Goal: Book appointment/travel/reservation

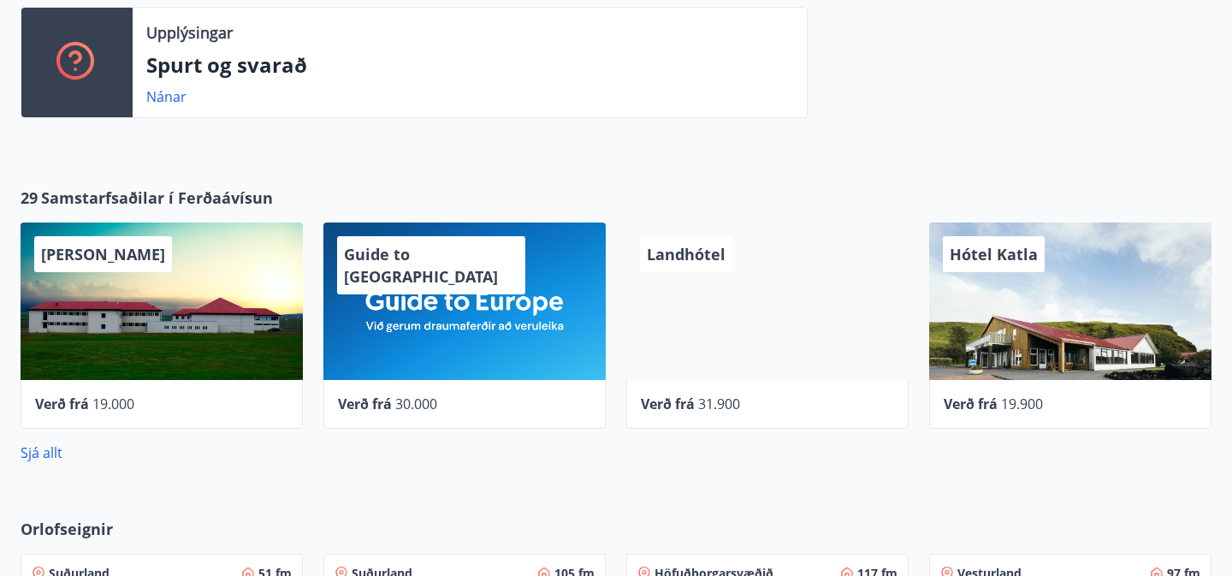
scroll to position [461, 0]
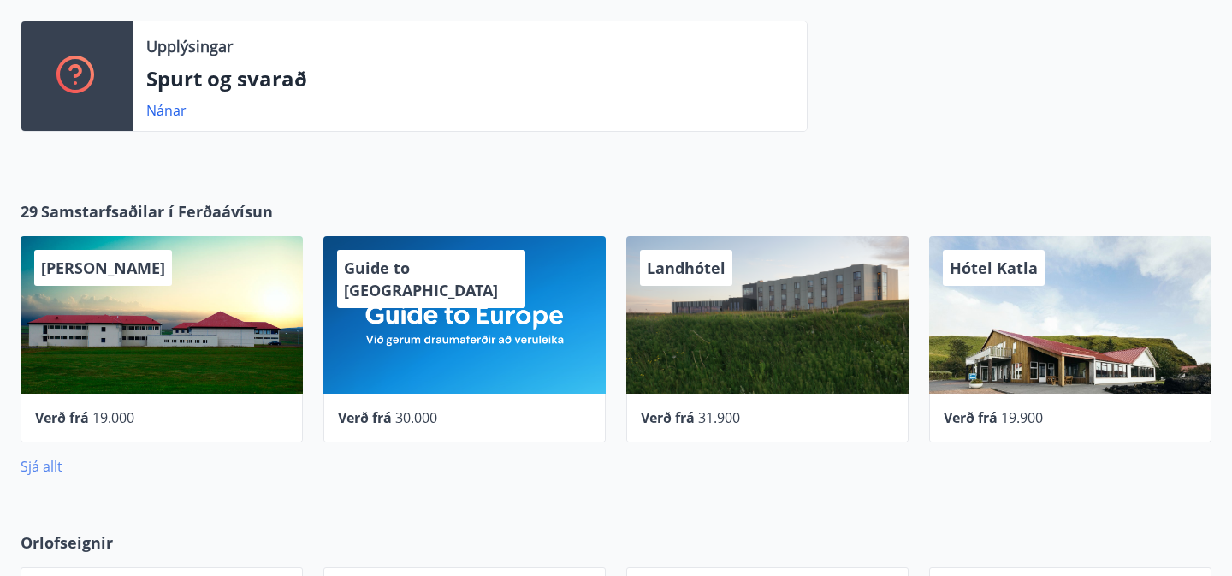
click at [34, 463] on link "Sjá allt" at bounding box center [42, 466] width 42 height 19
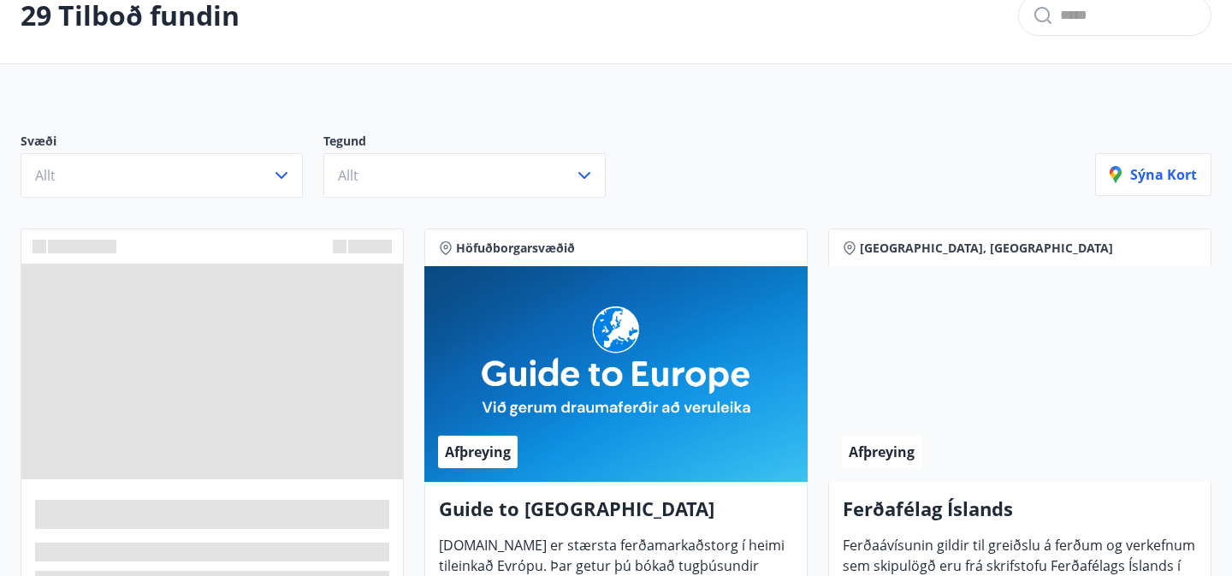
scroll to position [113, 0]
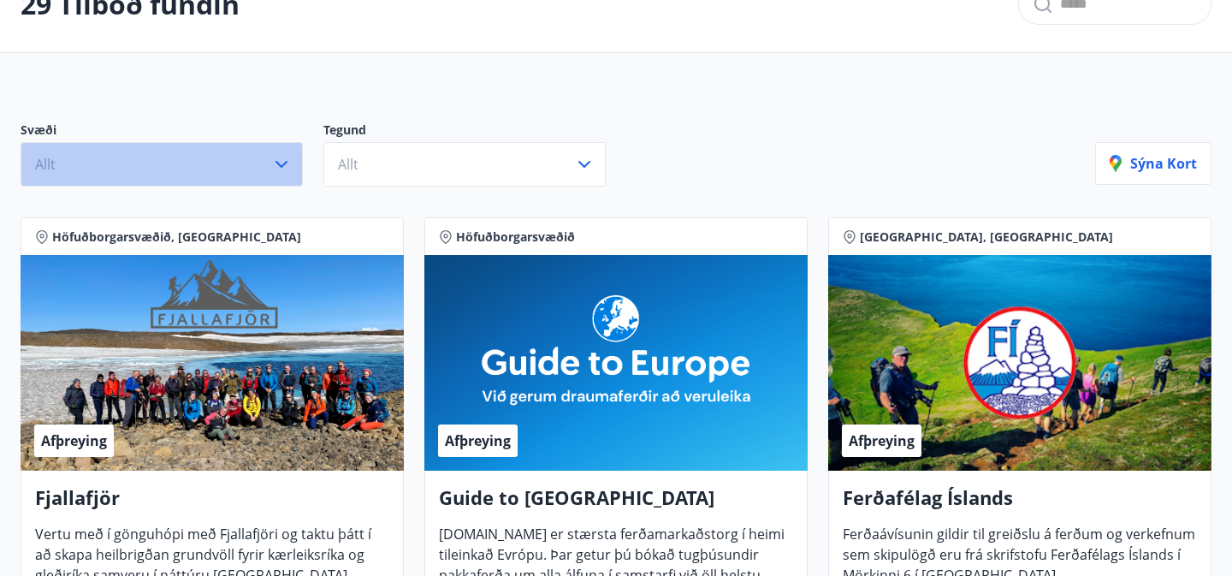
click at [105, 159] on button "Allt" at bounding box center [162, 164] width 282 height 45
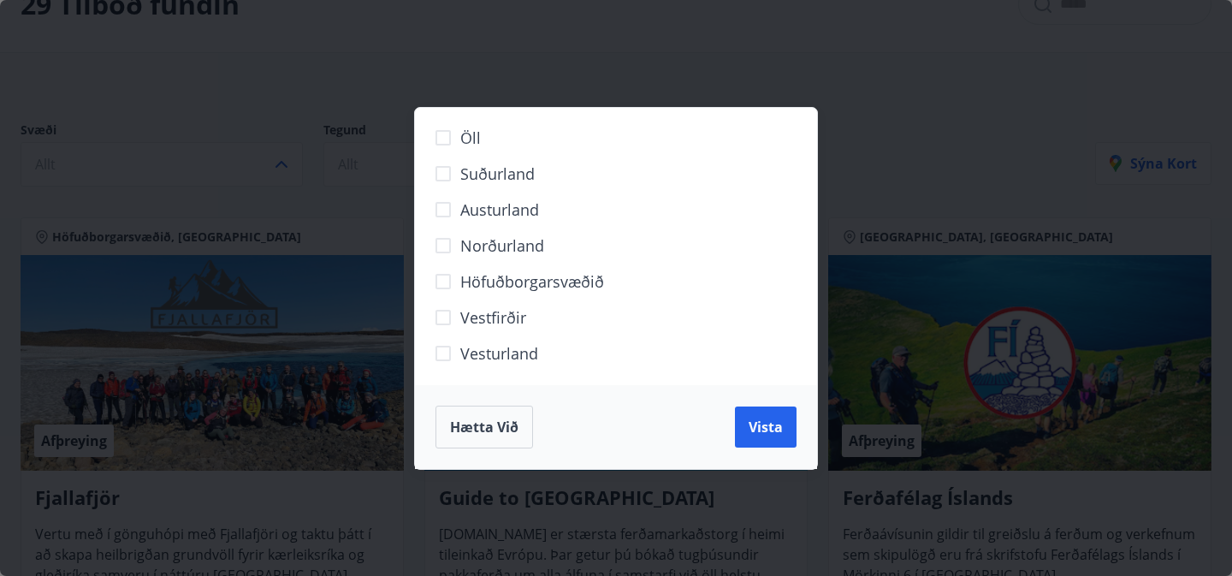
click at [490, 282] on span "Höfuðborgarsvæðið" at bounding box center [532, 281] width 144 height 22
click at [765, 430] on span "Vista" at bounding box center [766, 427] width 34 height 19
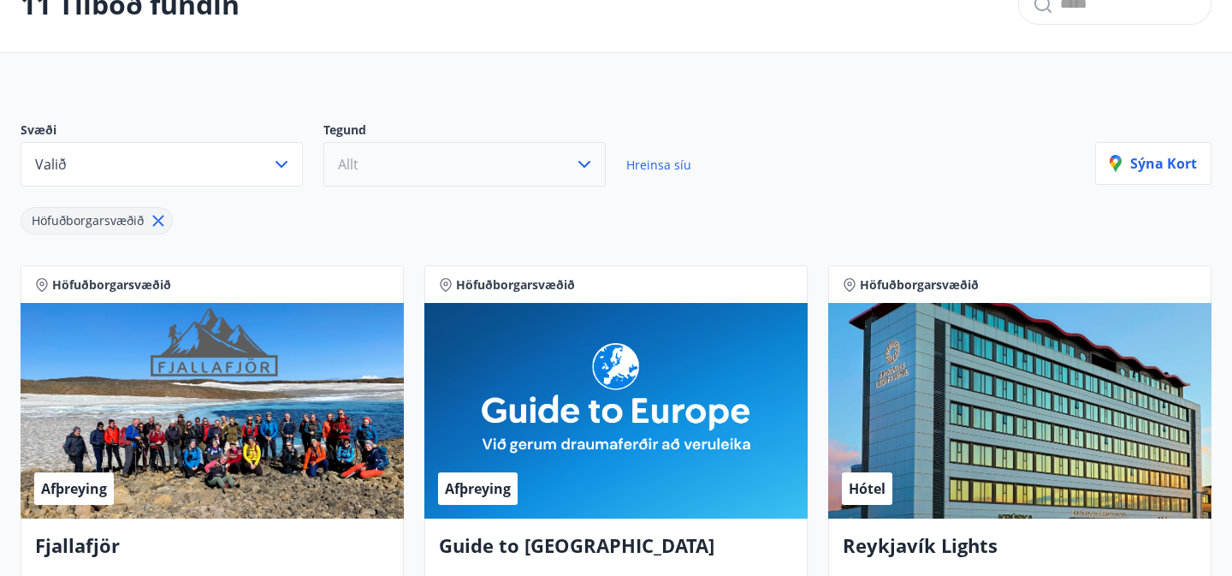
click at [558, 163] on button "Allt" at bounding box center [464, 164] width 282 height 45
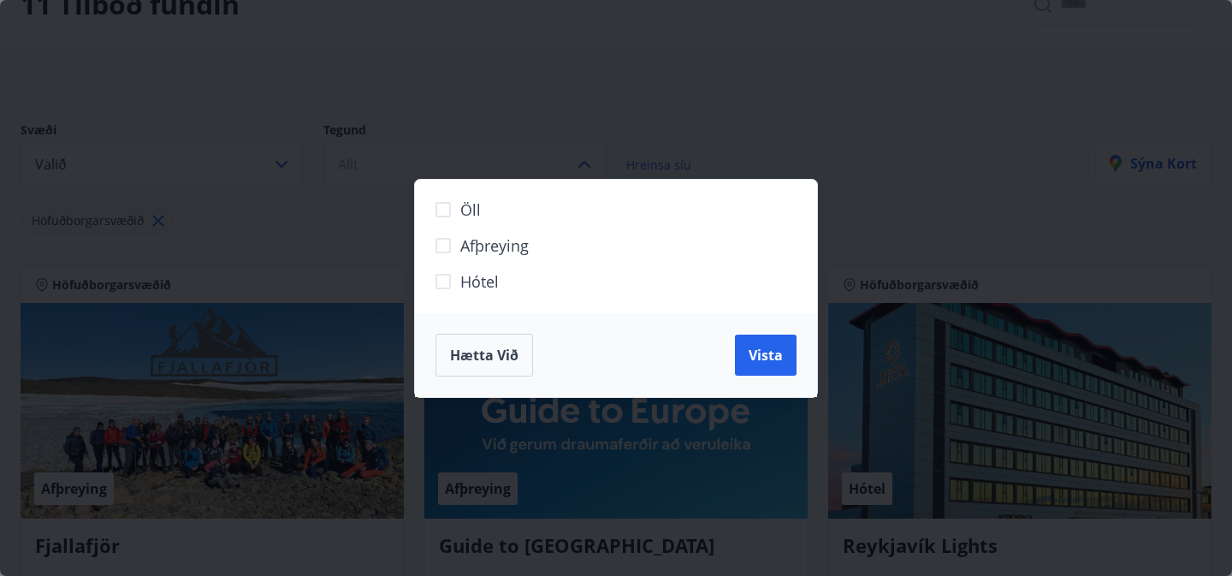
click at [490, 280] on span "Hótel" at bounding box center [479, 281] width 39 height 22
click at [781, 356] on span "Vista" at bounding box center [766, 355] width 34 height 19
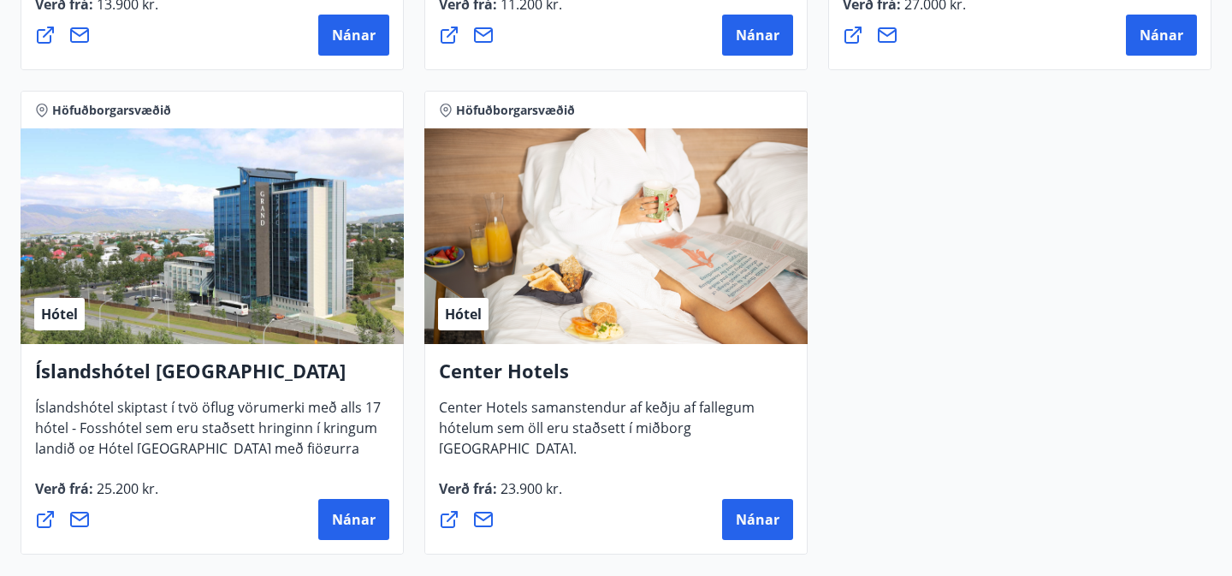
scroll to position [1259, 0]
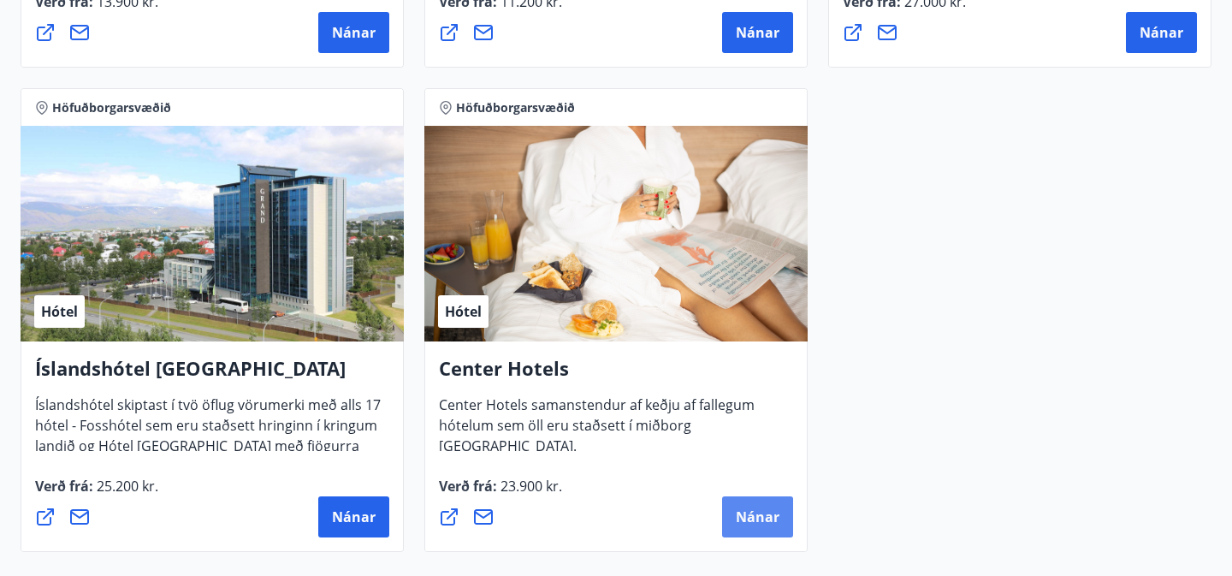
click at [743, 513] on span "Nánar" at bounding box center [758, 516] width 44 height 19
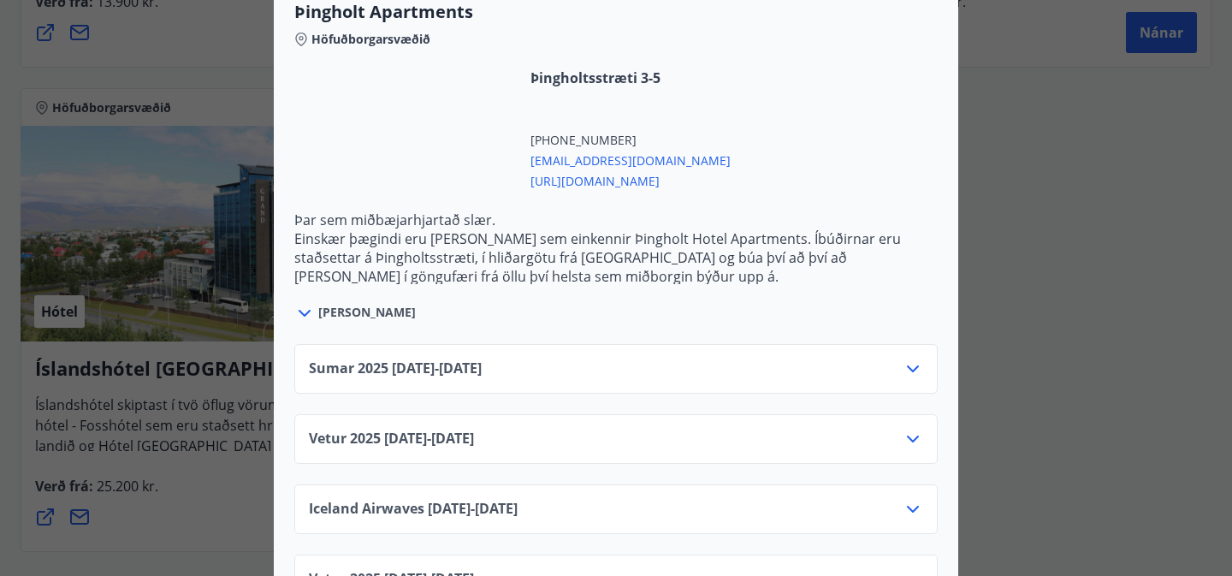
scroll to position [3427, 0]
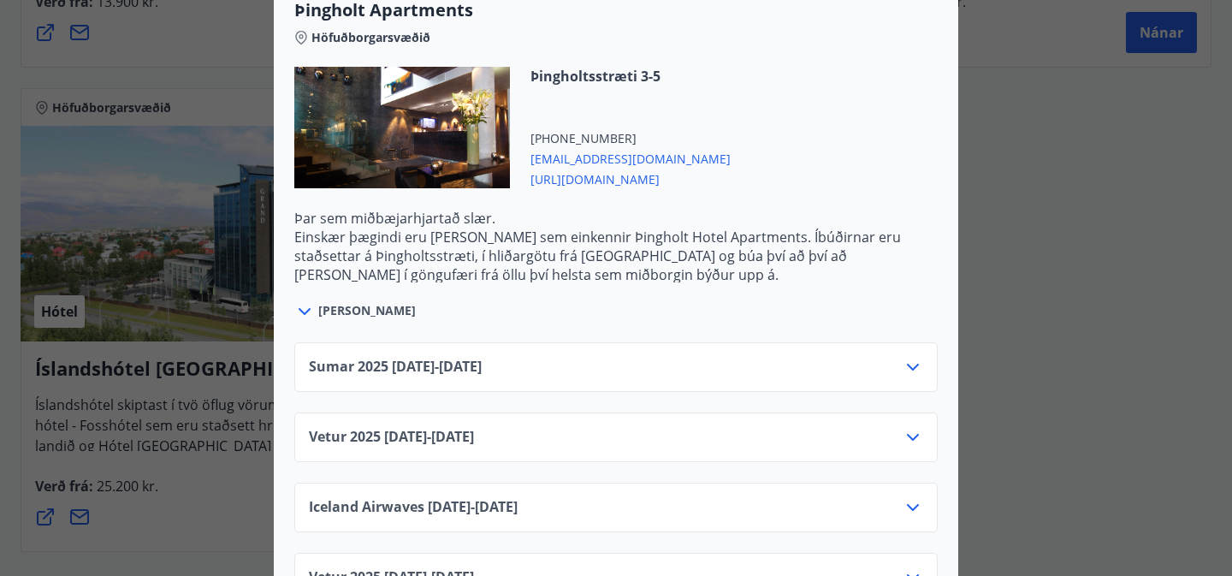
click at [917, 364] on icon at bounding box center [913, 367] width 12 height 7
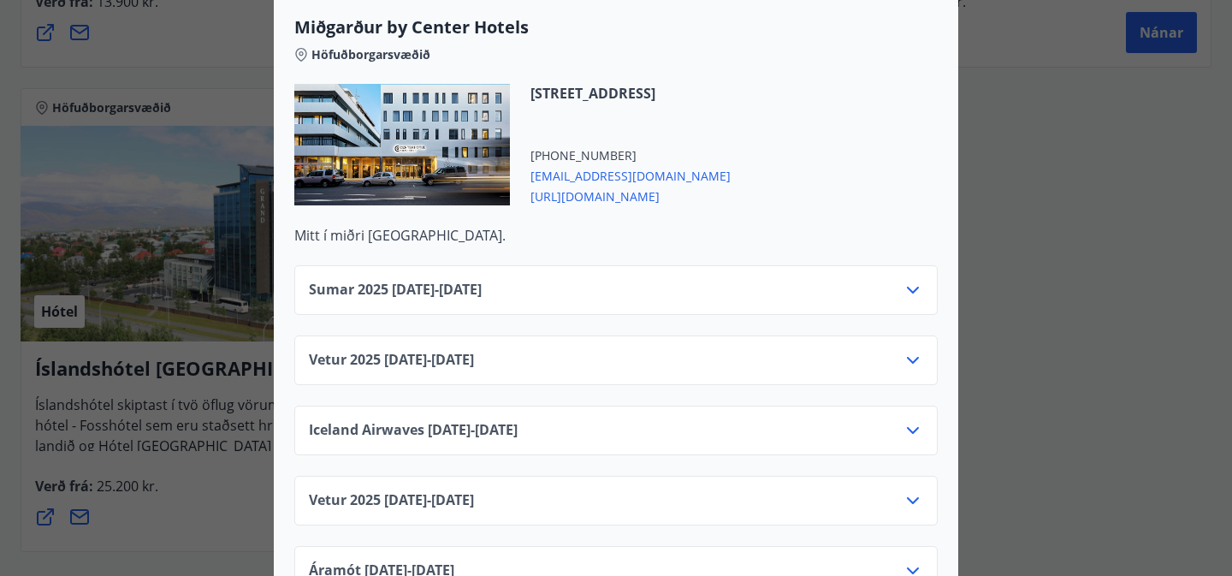
scroll to position [4312, 0]
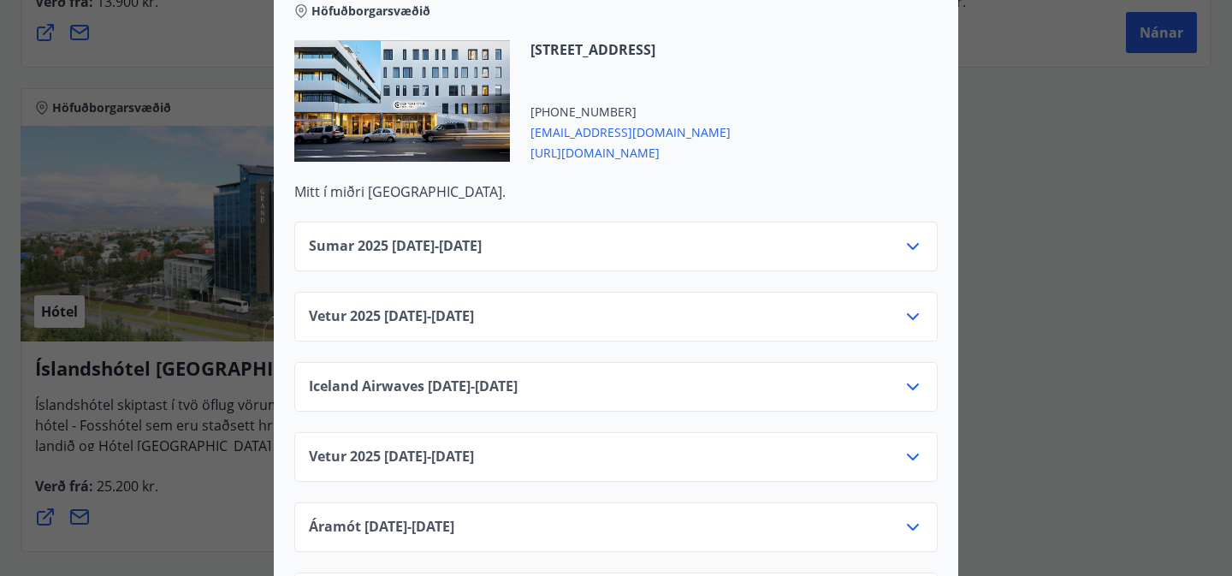
click at [917, 243] on icon at bounding box center [913, 246] width 12 height 7
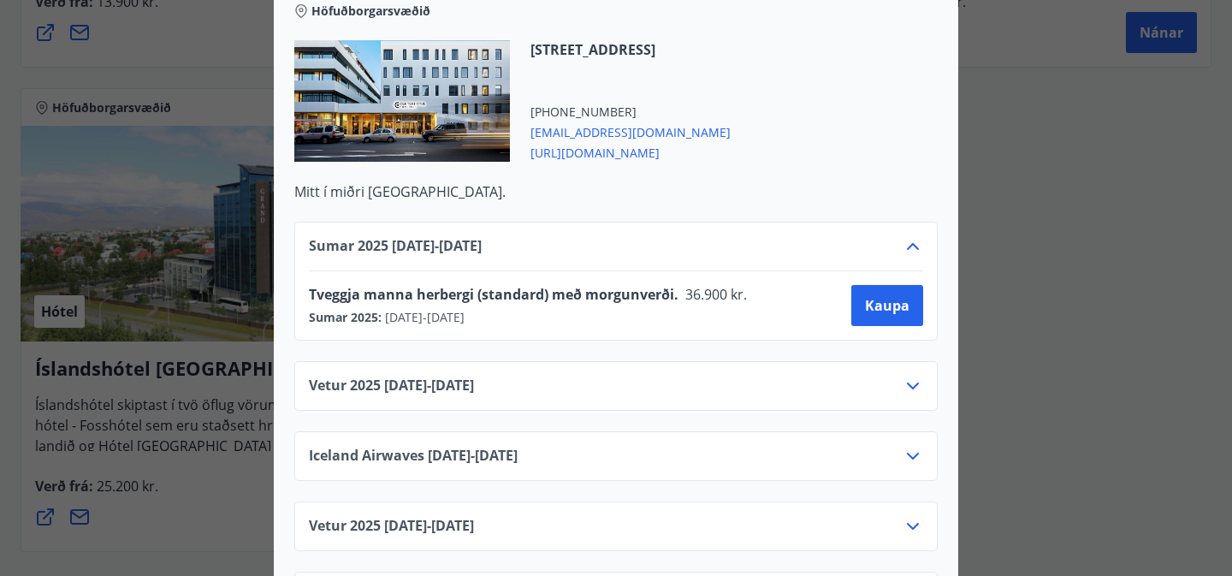
click at [917, 236] on icon at bounding box center [913, 246] width 21 height 21
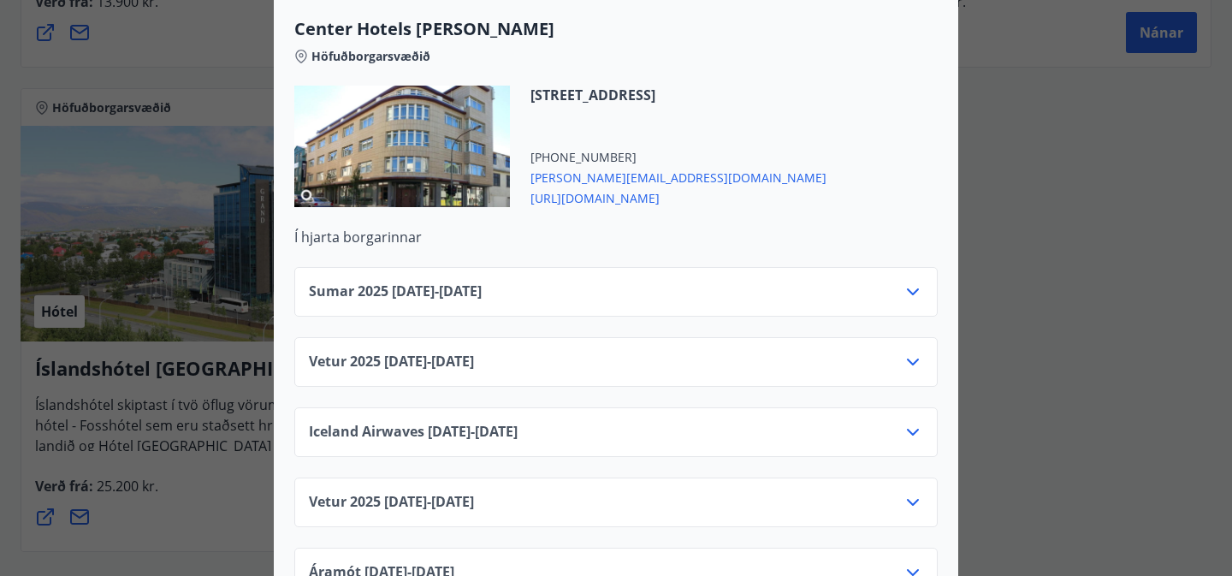
scroll to position [5748, 0]
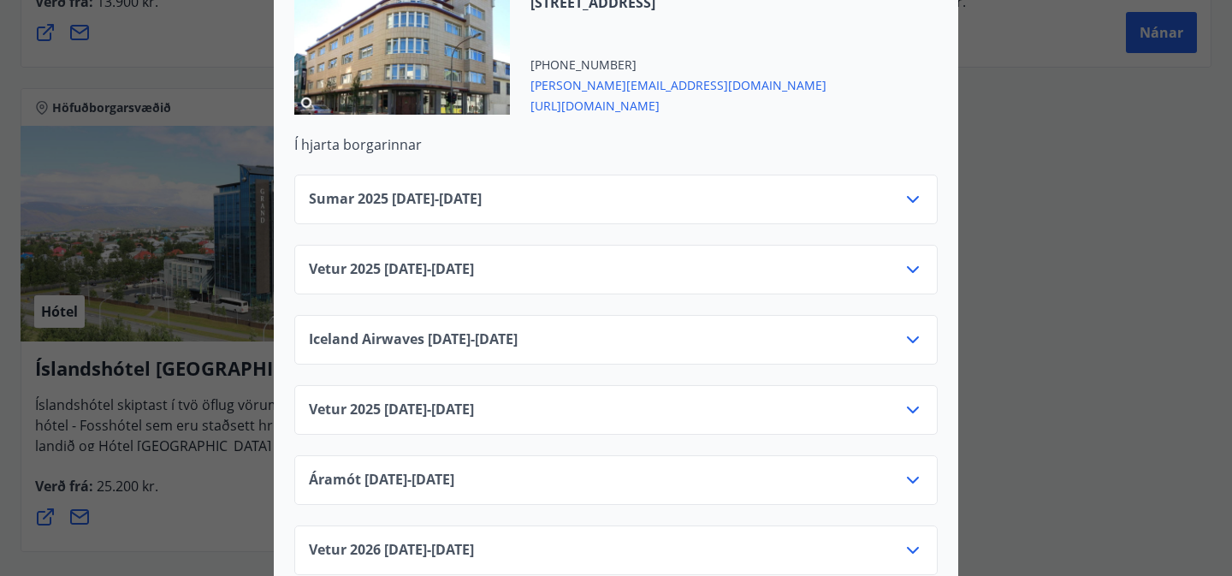
click at [1069, 217] on div "Center Hotels Verð er með morgunverði inniföldum og miðast við Standard Double/…" at bounding box center [616, 288] width 1232 height 576
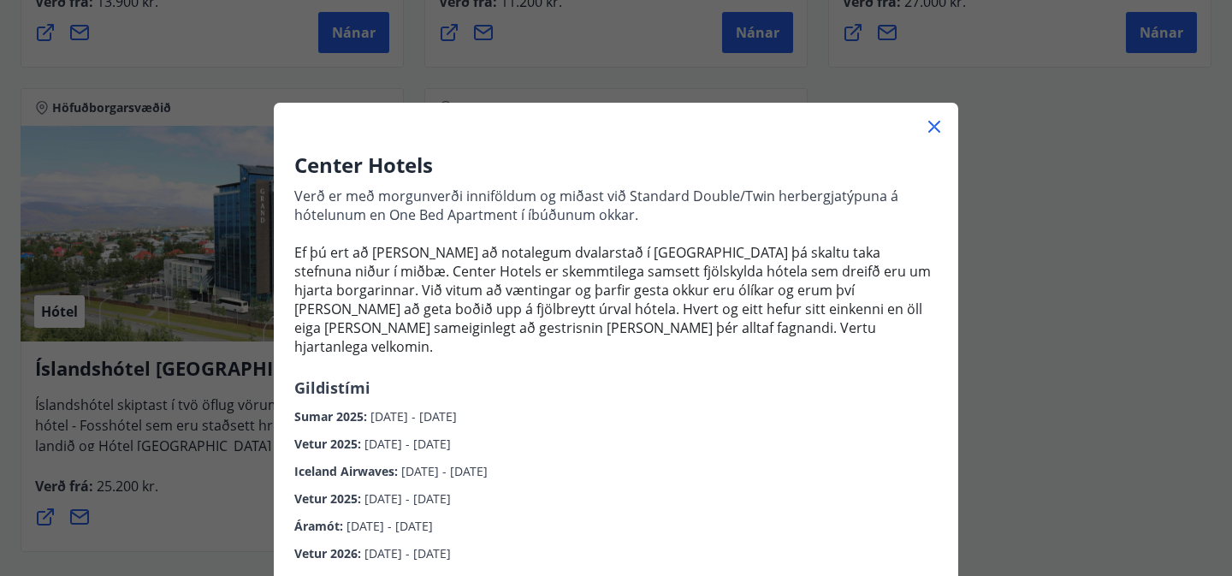
click at [937, 128] on icon at bounding box center [935, 127] width 12 height 12
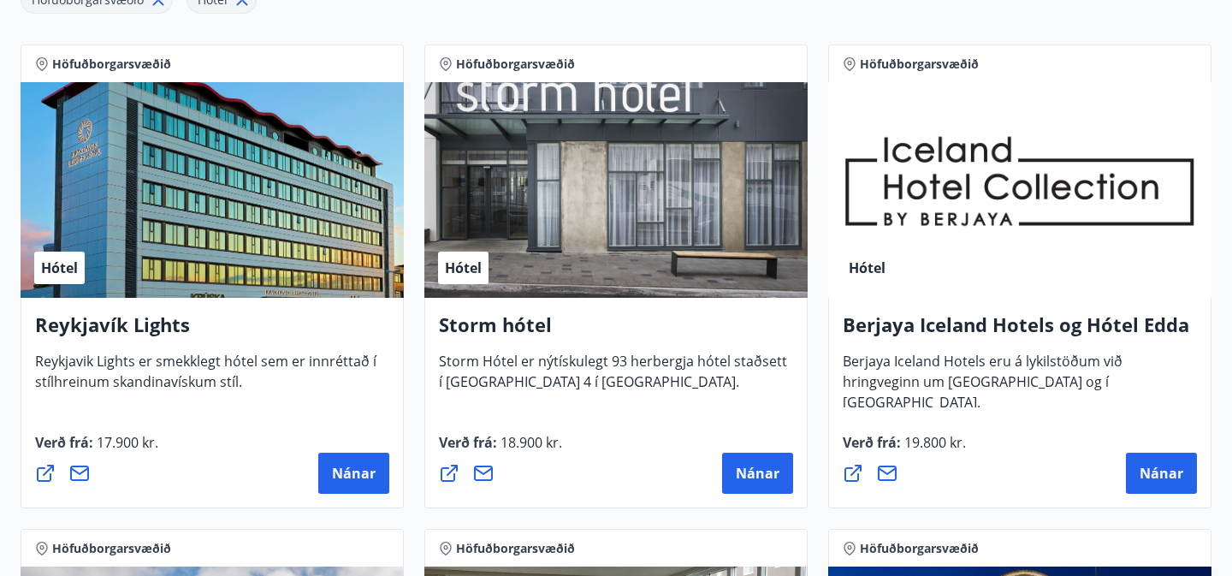
scroll to position [335, 0]
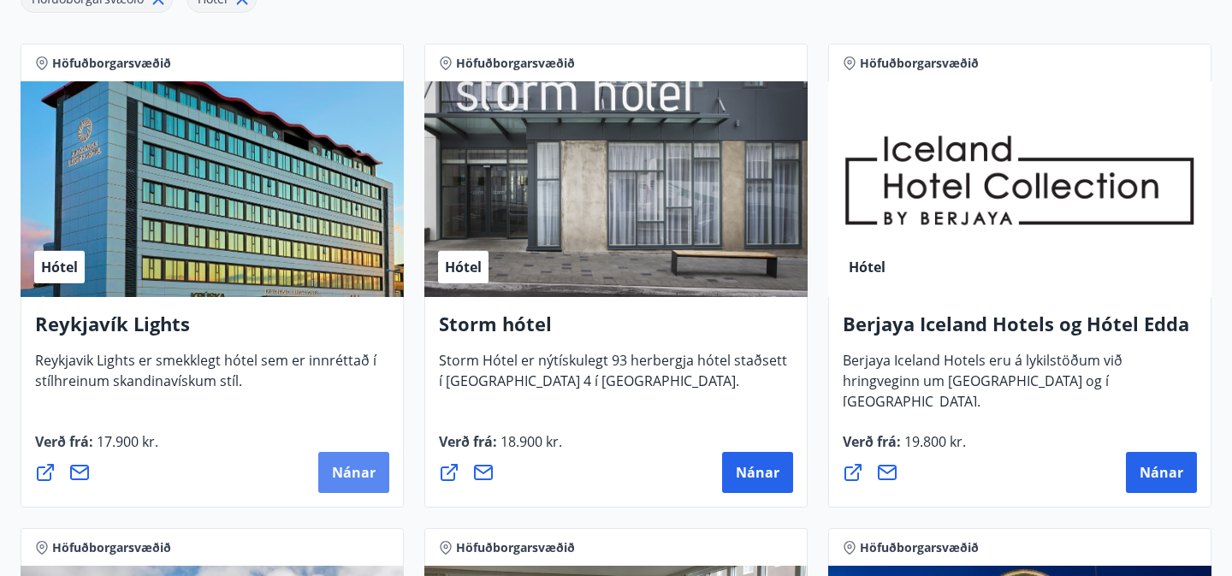
click at [345, 466] on span "Nánar" at bounding box center [354, 472] width 44 height 19
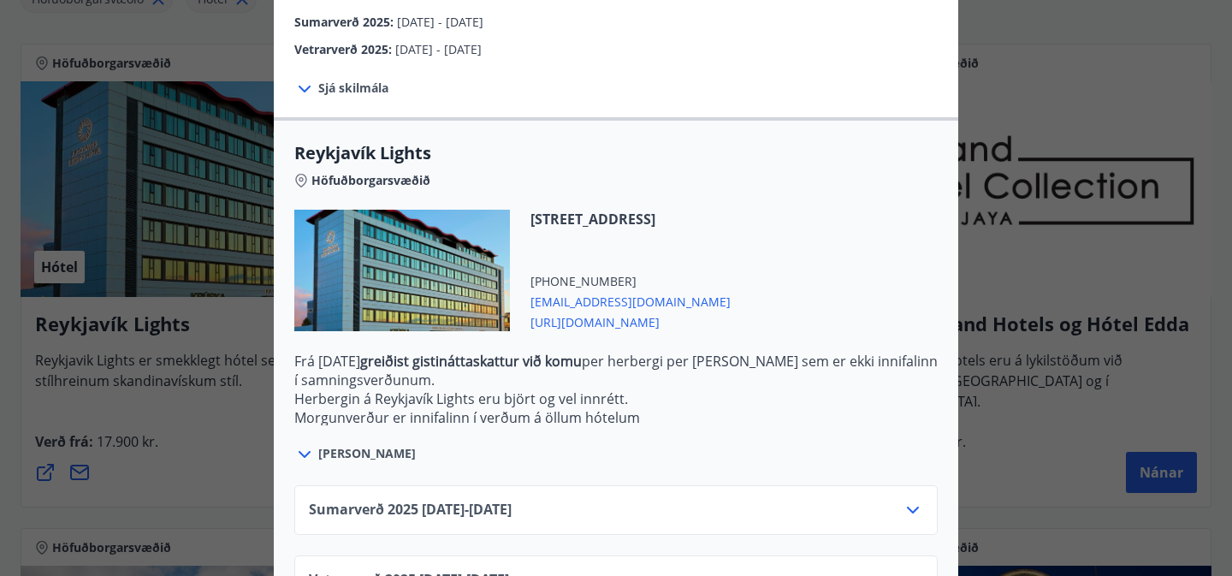
scroll to position [490, 0]
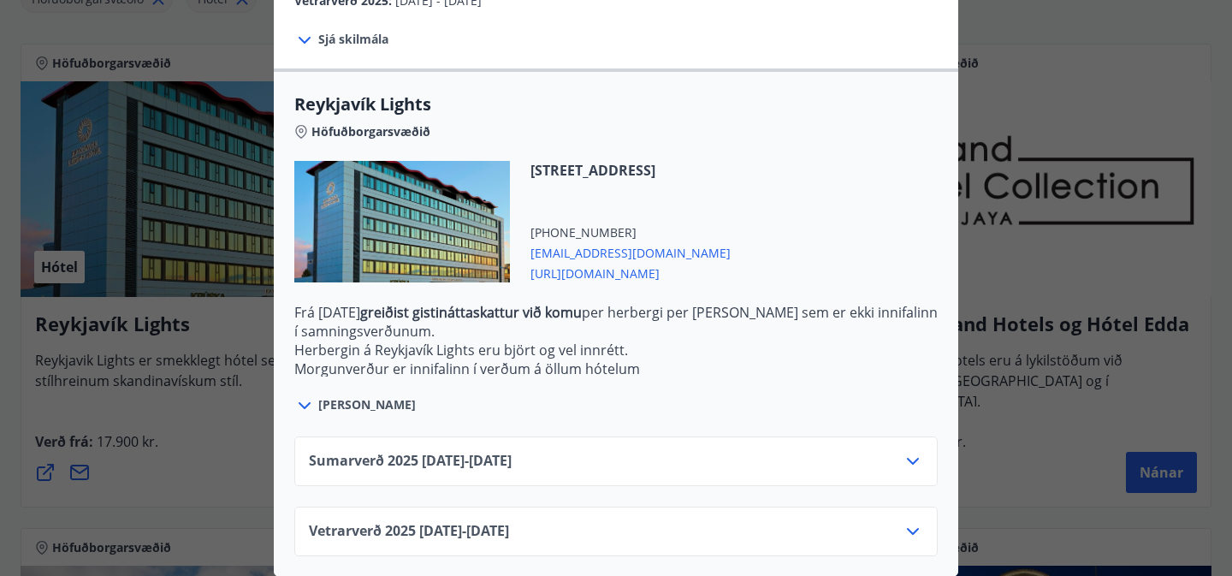
click at [917, 464] on icon at bounding box center [913, 461] width 21 height 21
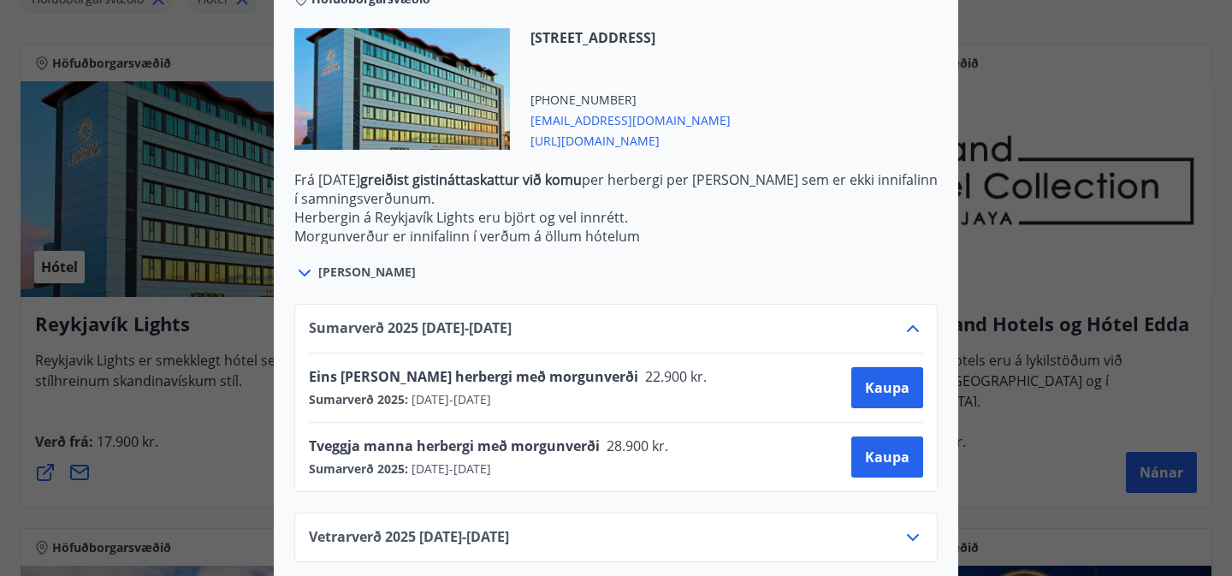
scroll to position [628, 0]
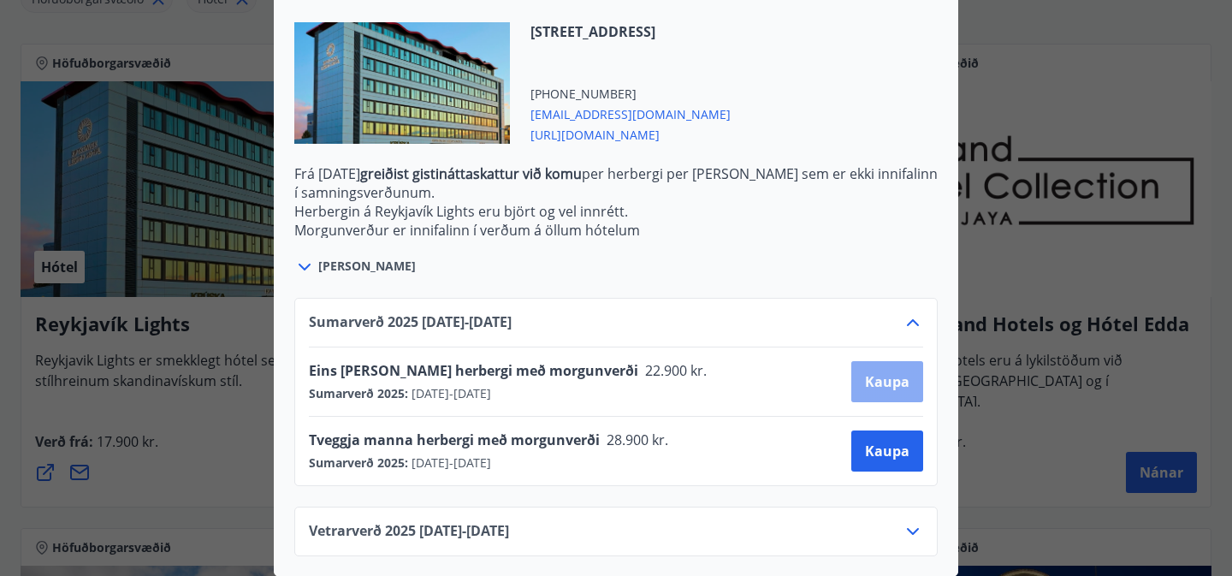
click at [870, 377] on span "Kaupa" at bounding box center [887, 381] width 45 height 19
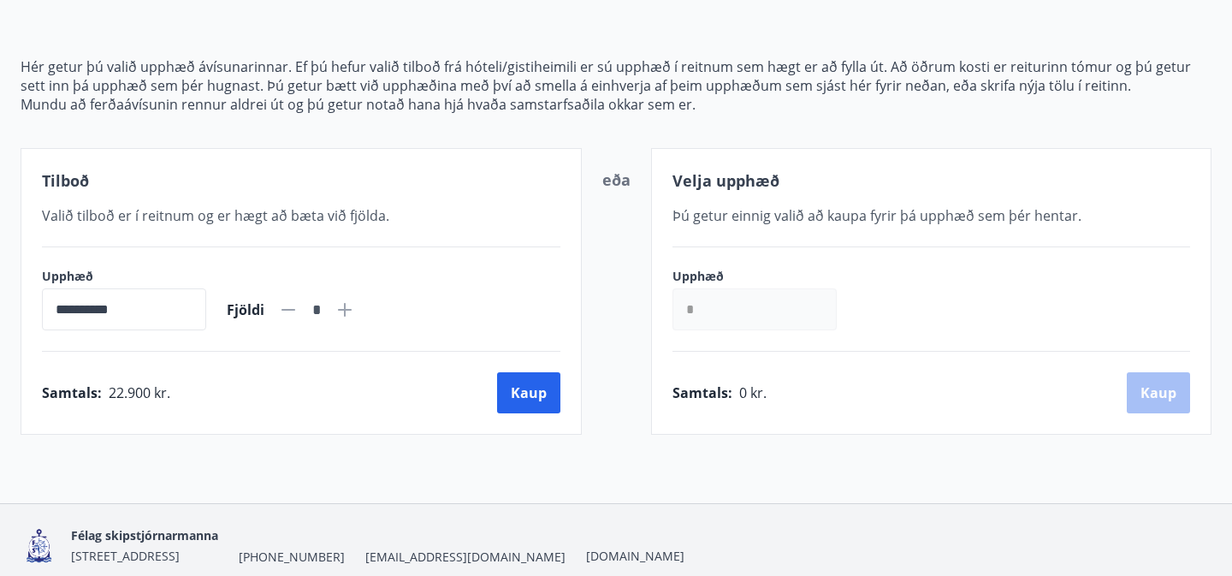
scroll to position [166, 0]
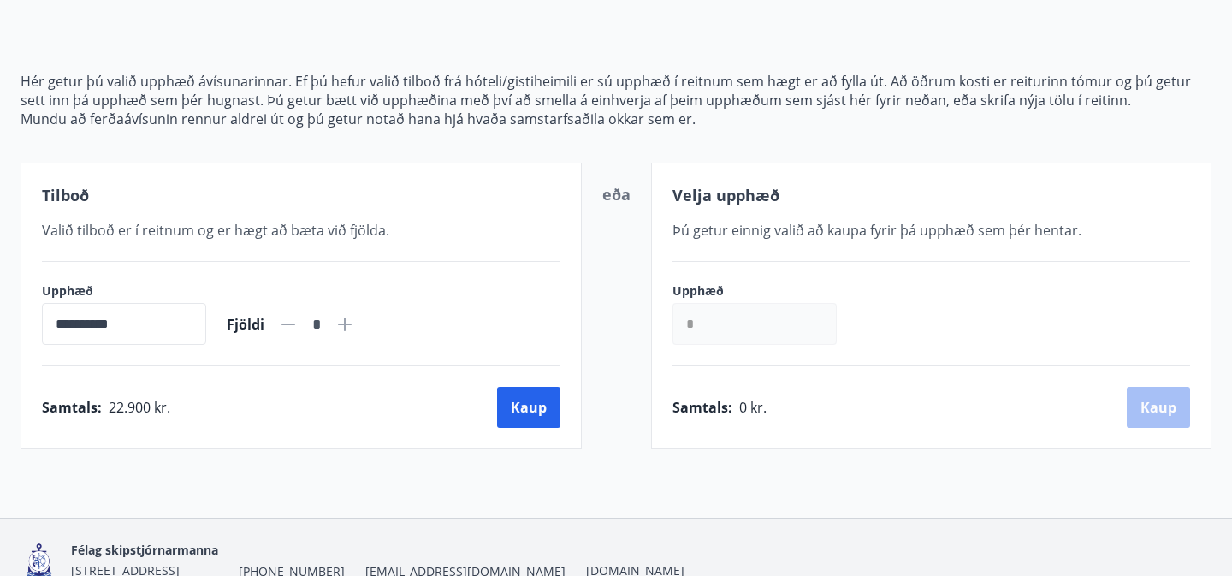
click at [355, 323] on icon at bounding box center [345, 324] width 21 height 21
type input "*"
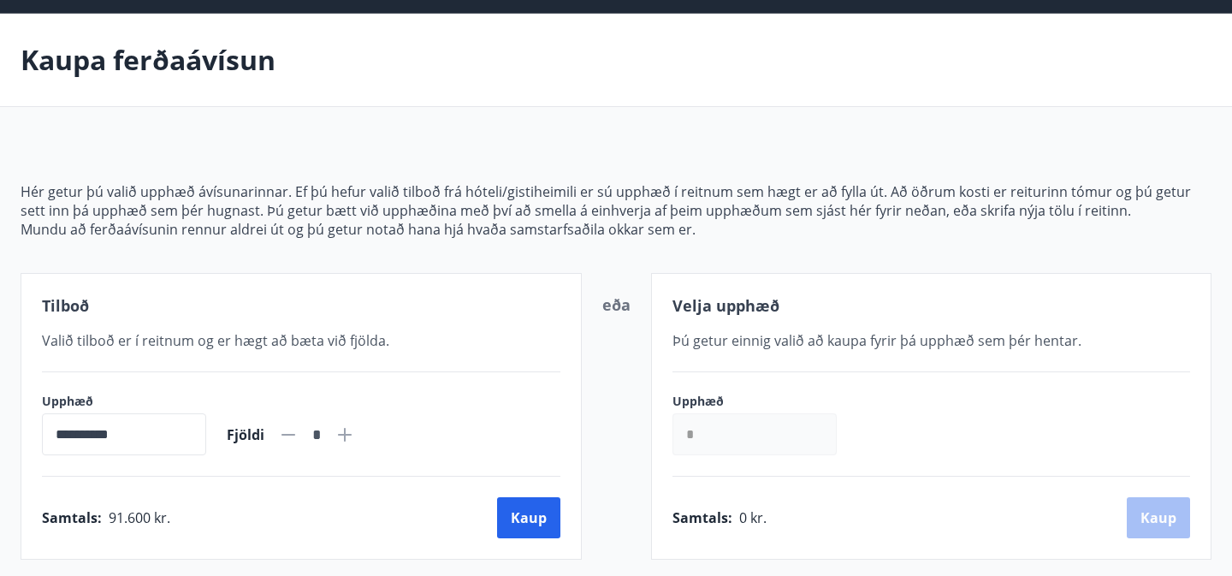
scroll to position [0, 0]
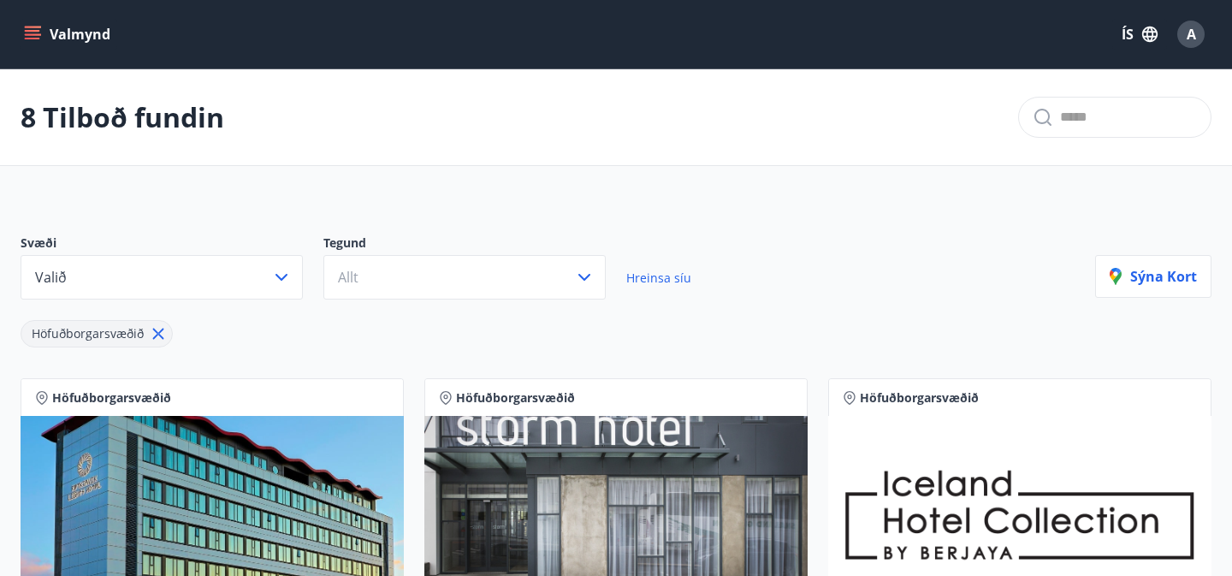
scroll to position [110, 0]
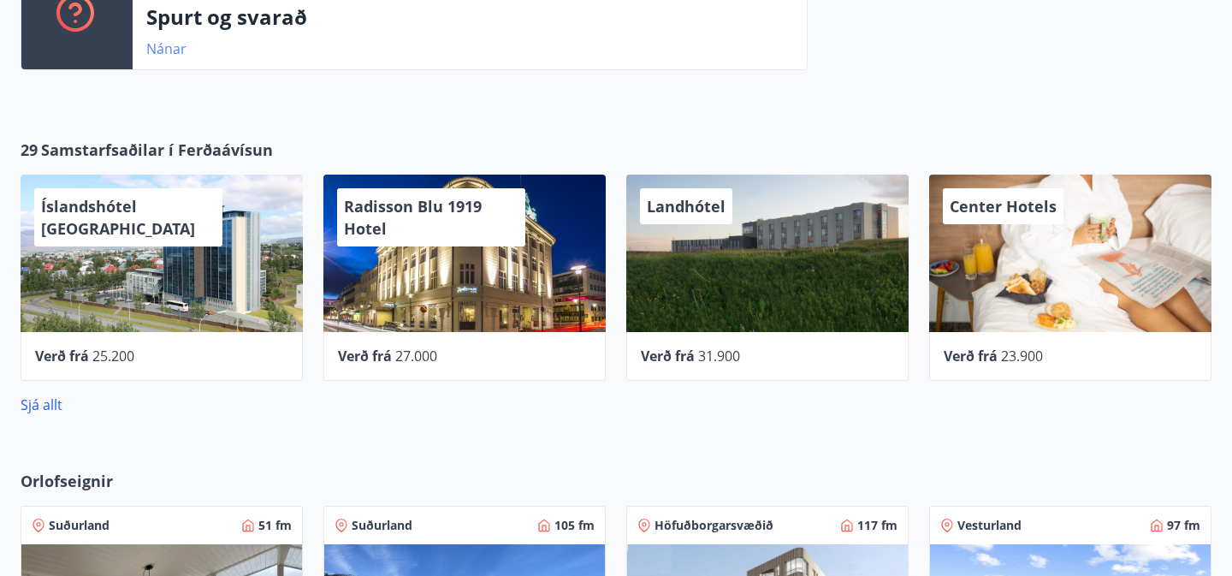
scroll to position [528, 0]
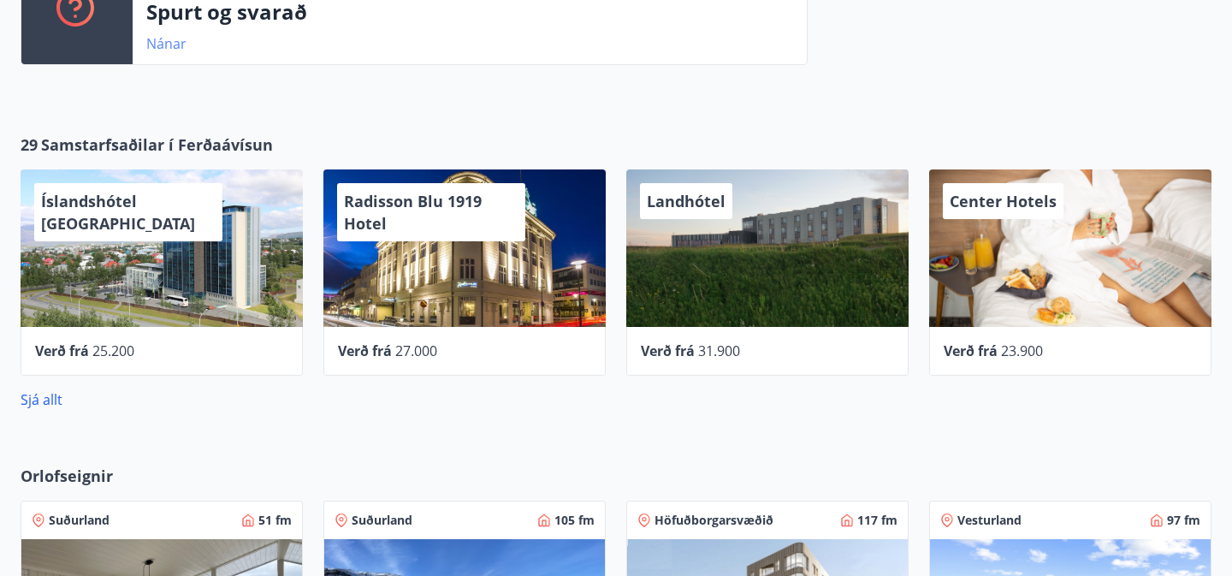
click at [157, 36] on link "Nánar" at bounding box center [166, 43] width 40 height 19
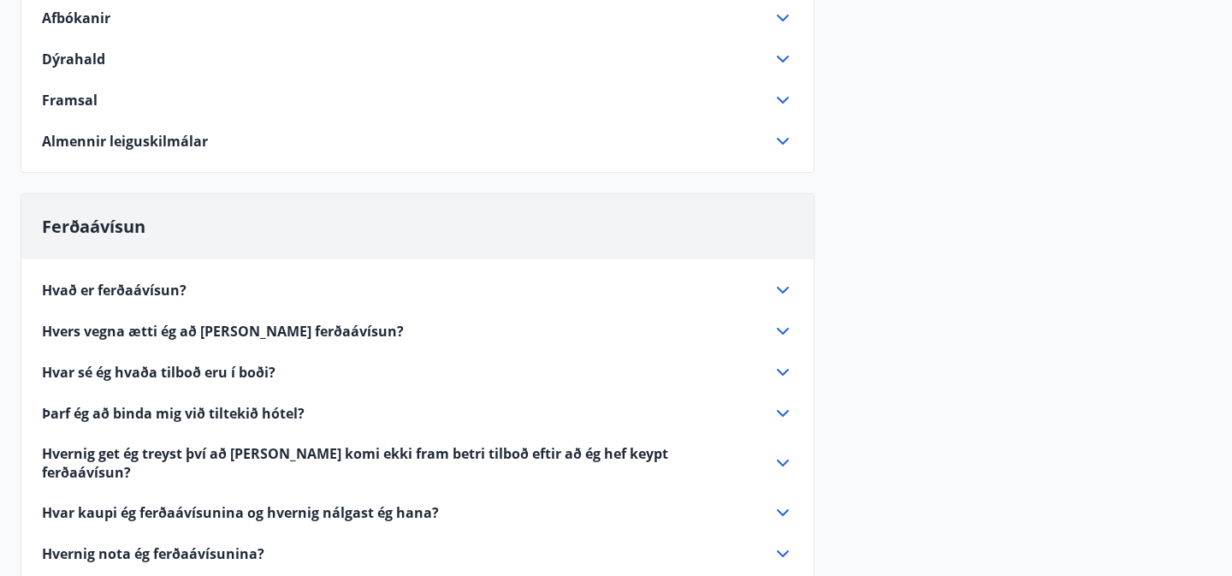
scroll to position [400, 0]
click at [324, 327] on span "Hvers vegna ætti ég að [PERSON_NAME] ferðaávísun?" at bounding box center [223, 330] width 362 height 19
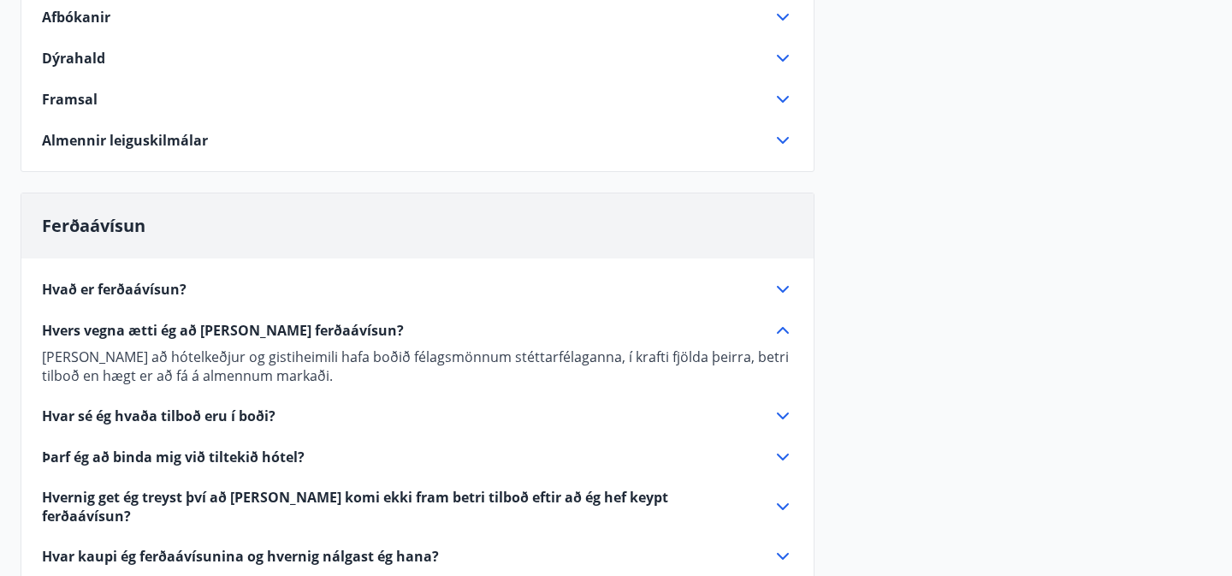
click at [353, 329] on div "Hvers vegna ætti ég að [PERSON_NAME] ferðaávísun?" at bounding box center [407, 330] width 731 height 19
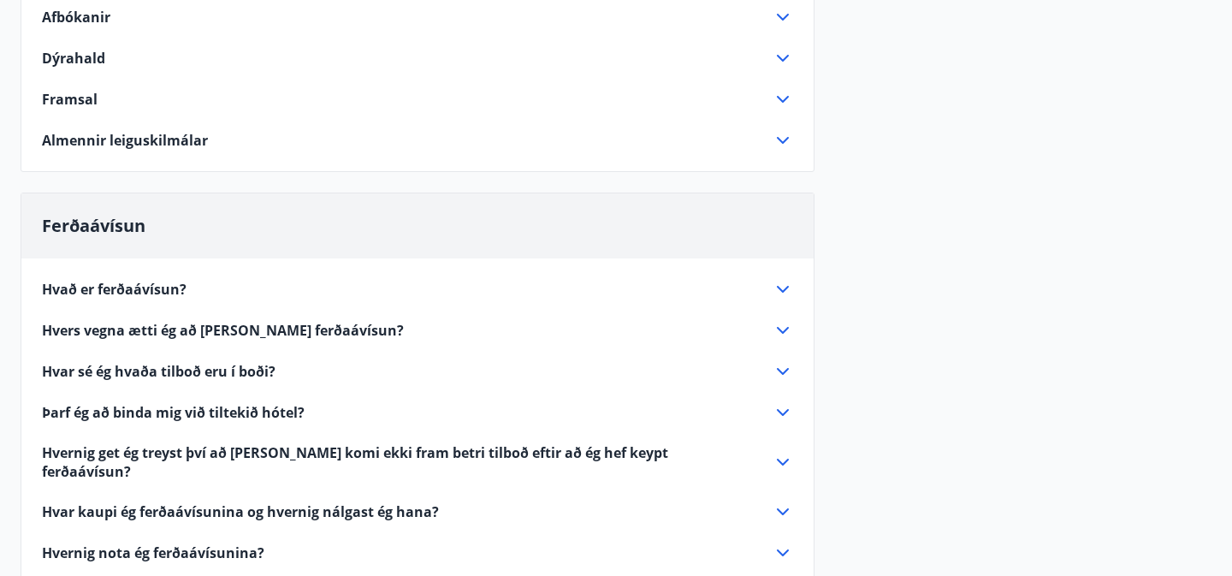
click at [328, 285] on div "Hvað er ferðaávísun?" at bounding box center [407, 289] width 731 height 19
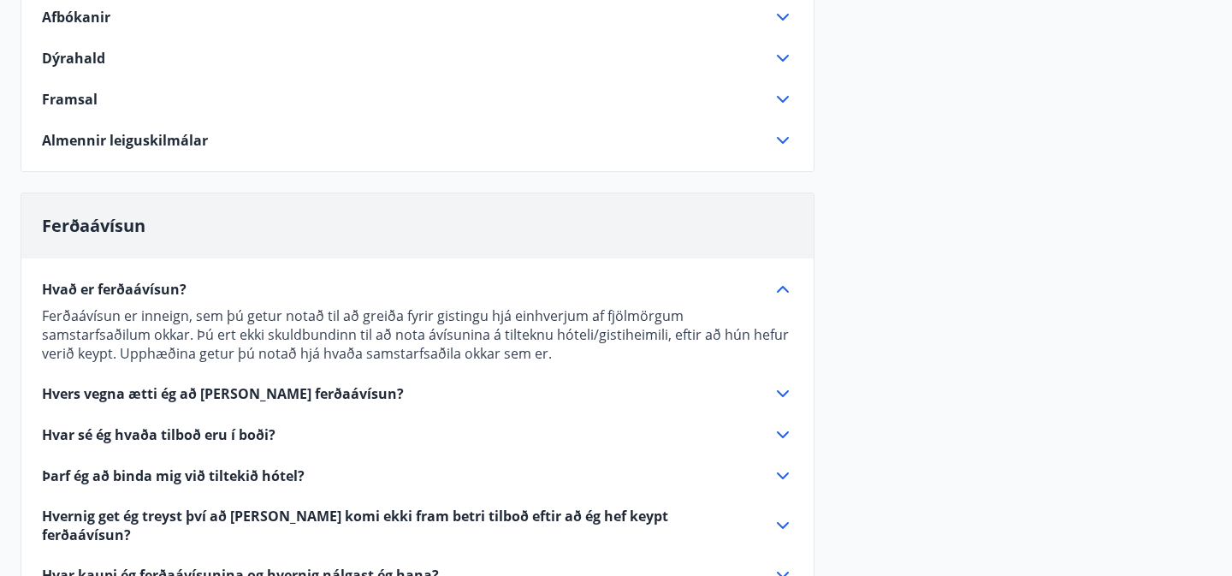
scroll to position [0, 0]
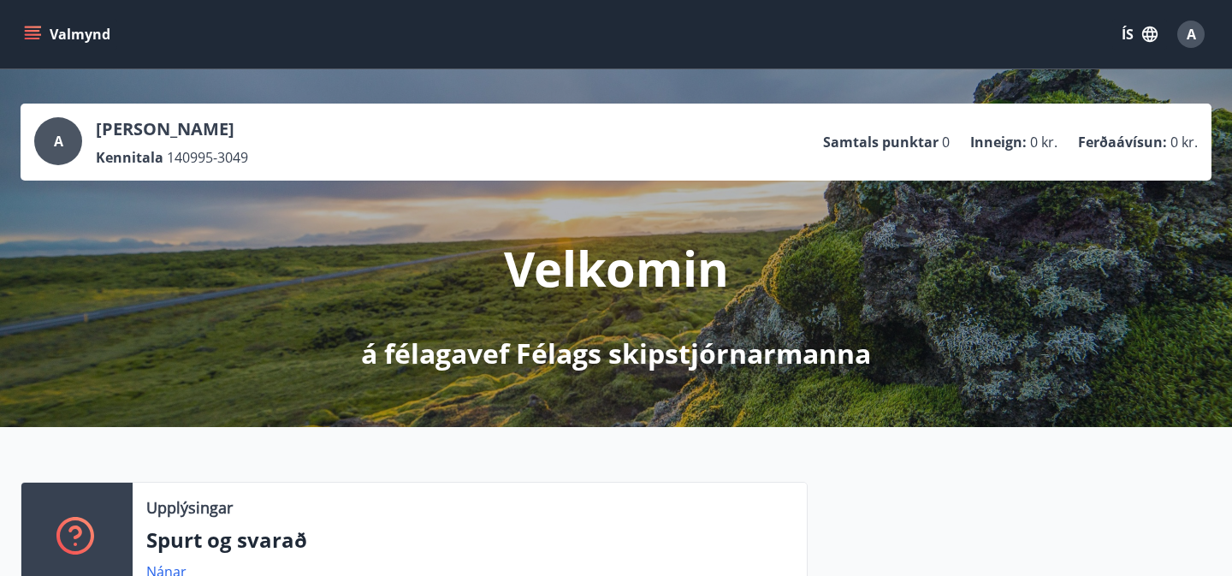
click at [26, 36] on icon "menu" at bounding box center [32, 34] width 17 height 17
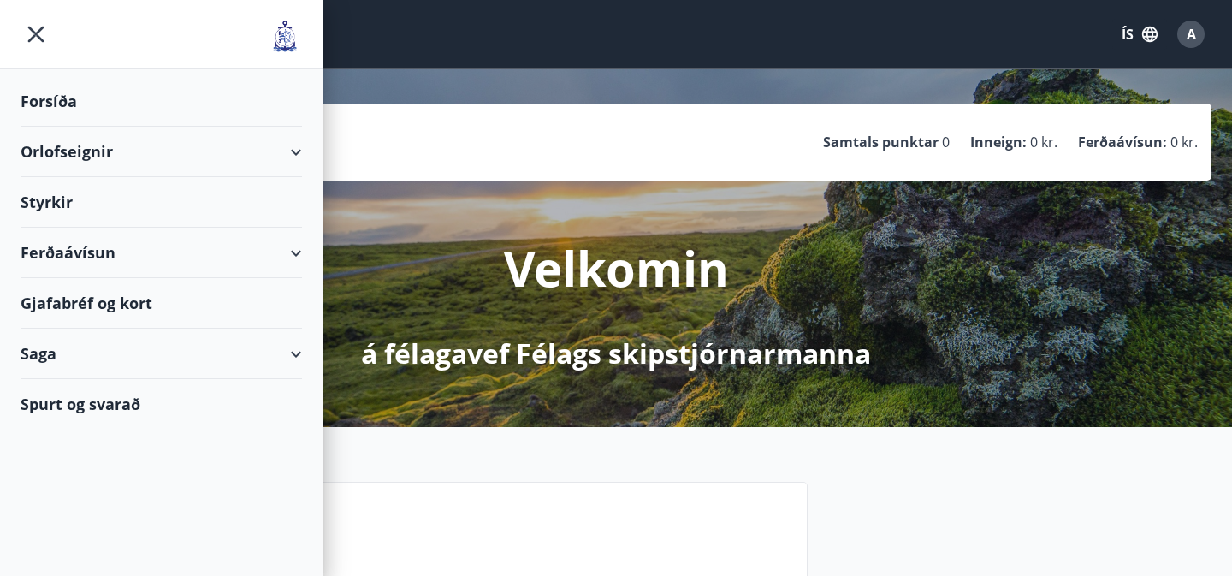
click at [288, 159] on div "Orlofseignir" at bounding box center [162, 152] width 282 height 50
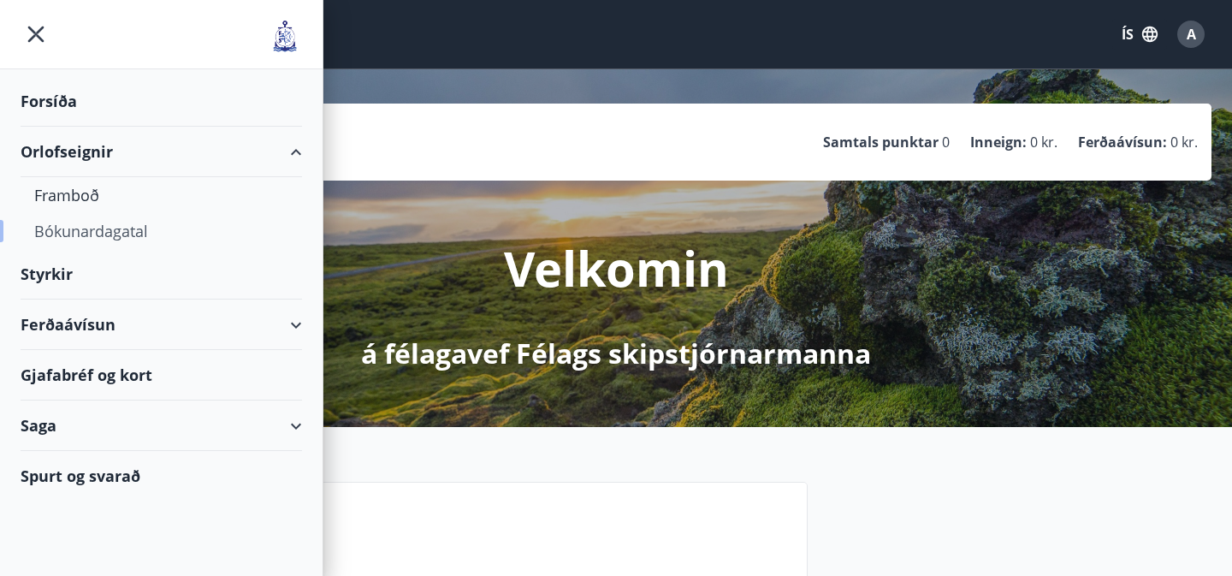
click at [242, 244] on div "Bókunardagatal" at bounding box center [161, 231] width 254 height 36
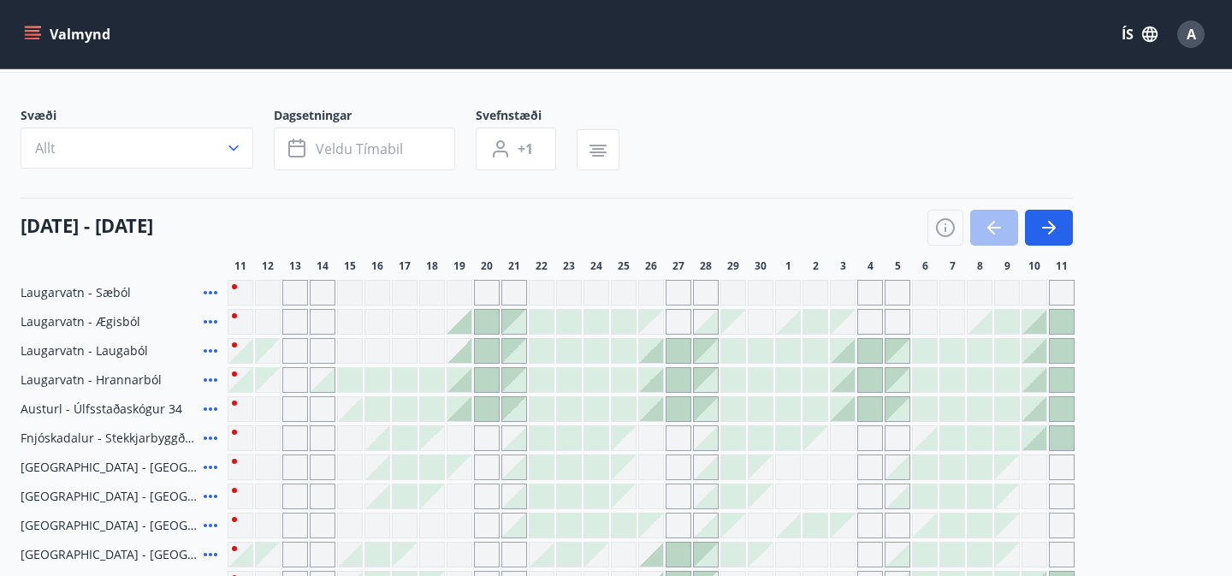
scroll to position [73, 0]
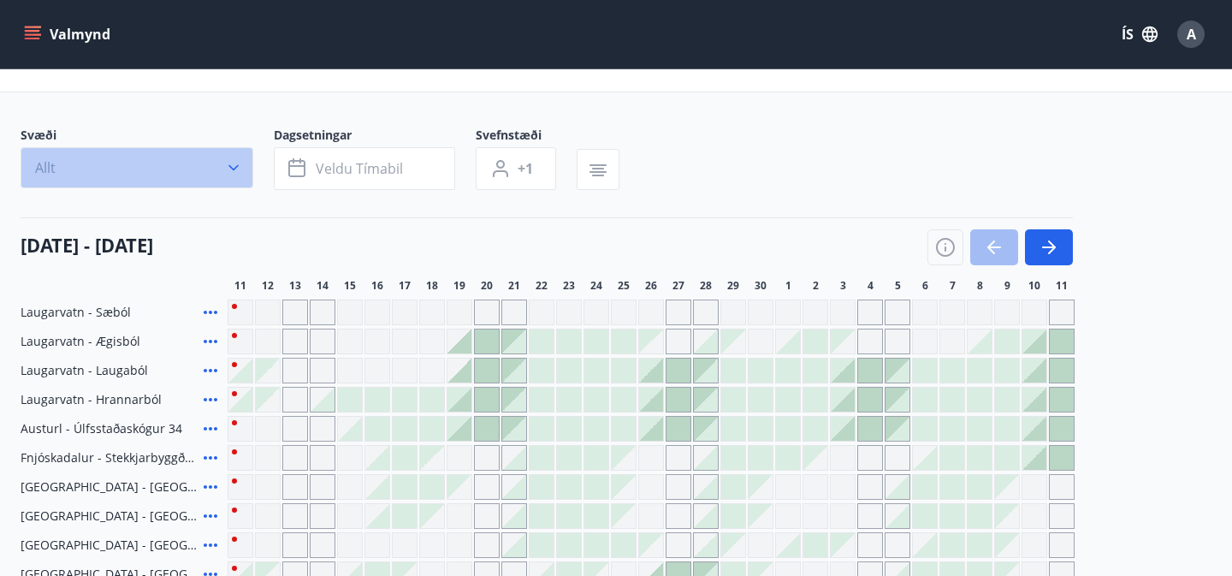
click at [162, 179] on button "Allt" at bounding box center [137, 167] width 233 height 41
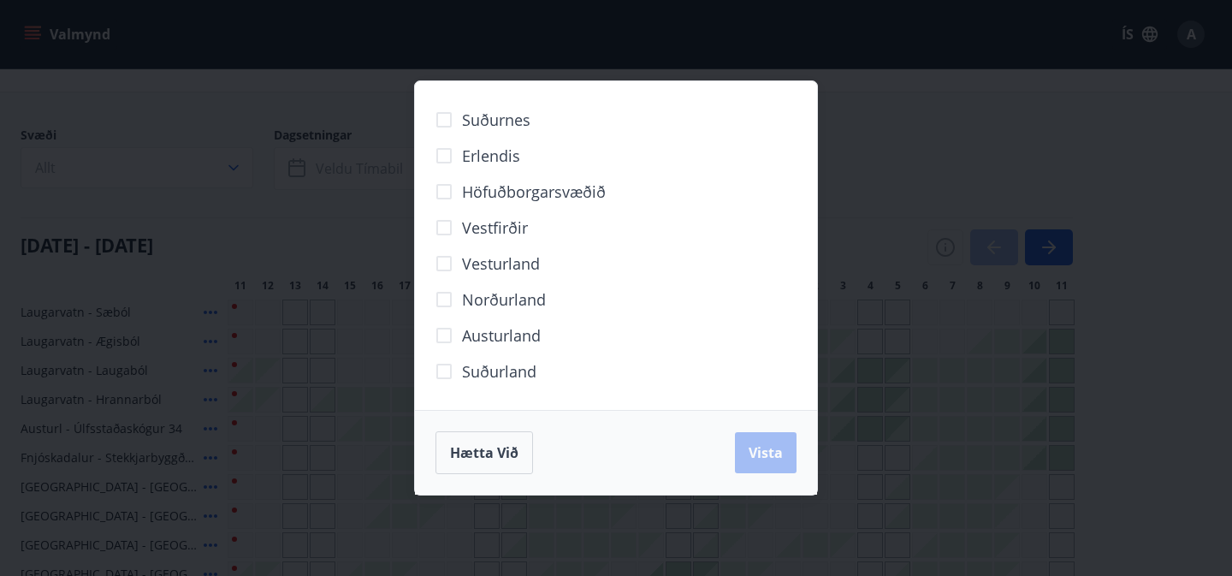
click at [505, 196] on span "Höfuðborgarsvæðið" at bounding box center [534, 192] width 144 height 22
click at [757, 451] on span "Vista" at bounding box center [766, 452] width 34 height 19
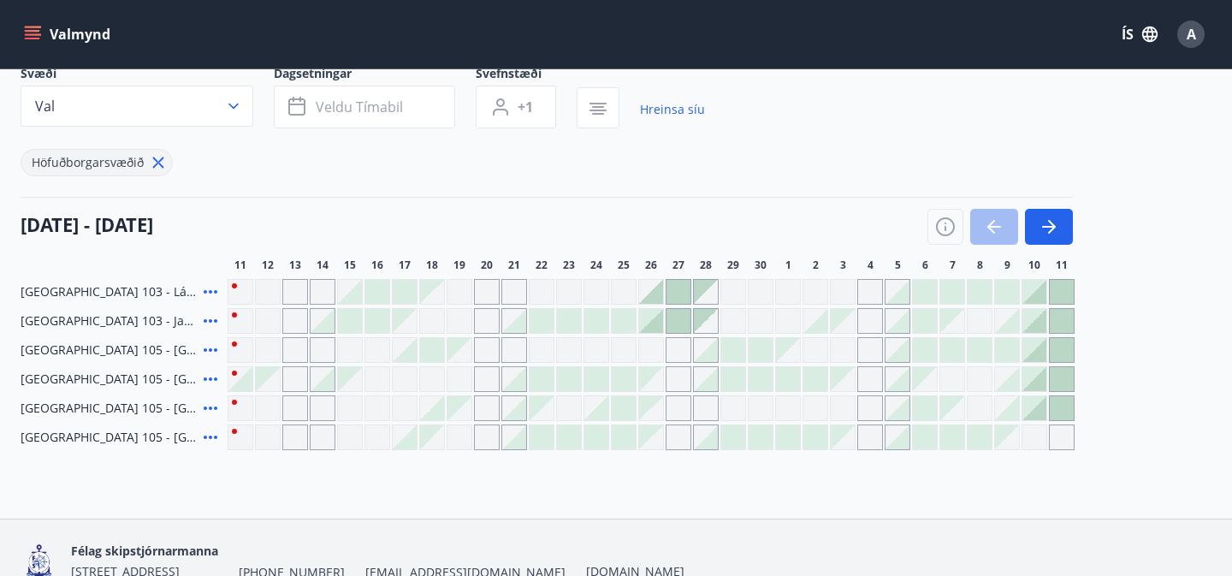
scroll to position [137, 0]
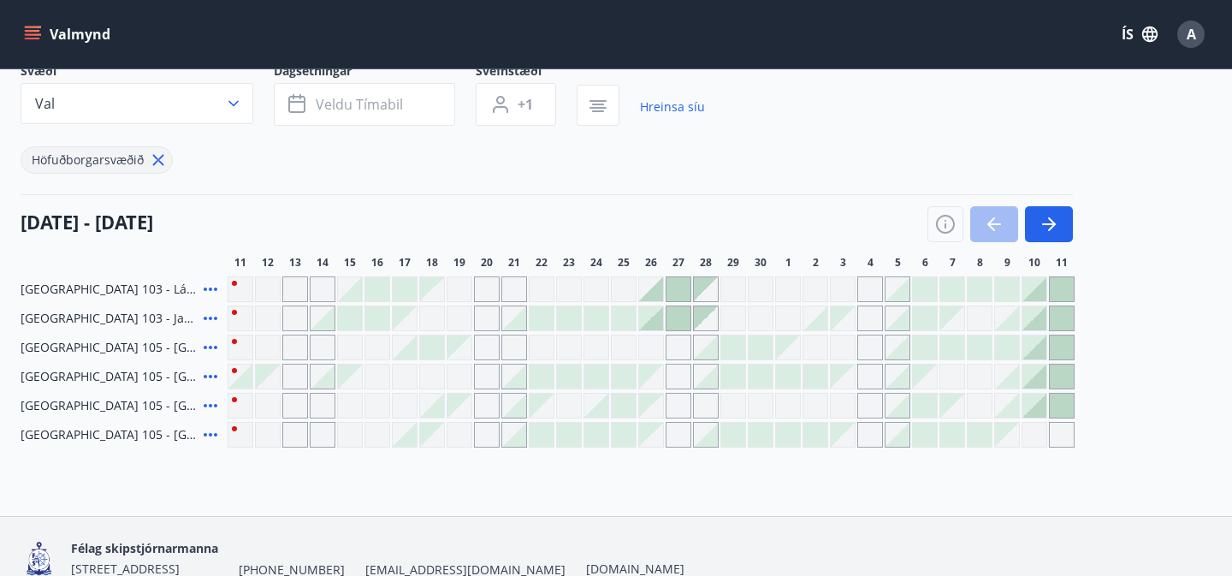
click at [246, 376] on div at bounding box center [240, 377] width 24 height 24
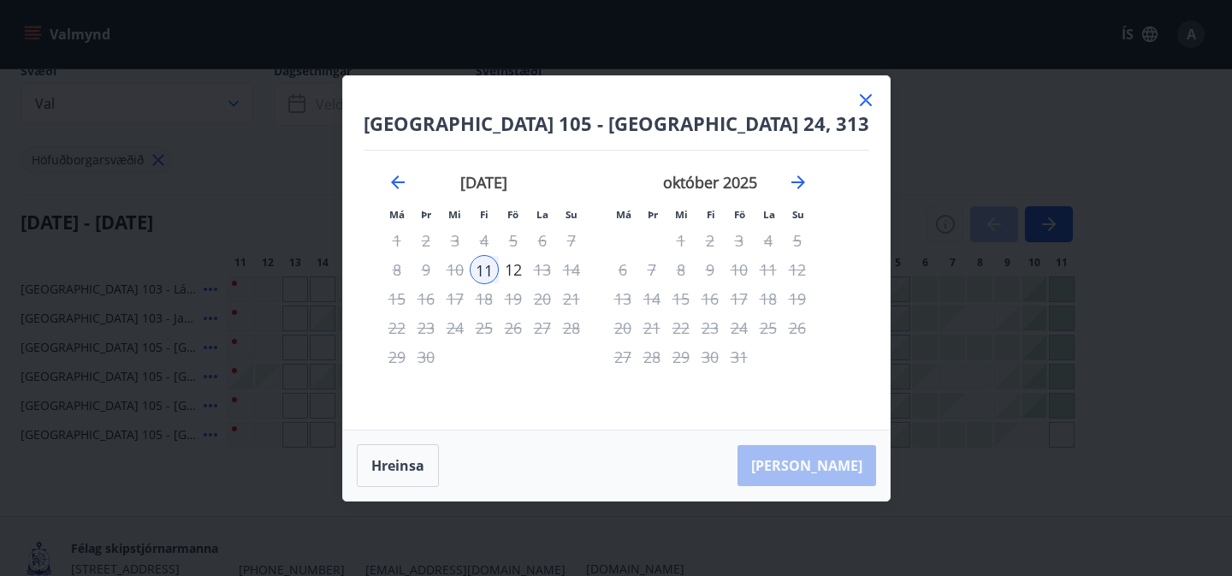
click at [185, 483] on div "[GEOGRAPHIC_DATA] 105 - [GEOGRAPHIC_DATA] 24, 313 Má Þr Mi Fi Fö La Su Má Þr Mi…" at bounding box center [616, 288] width 1232 height 576
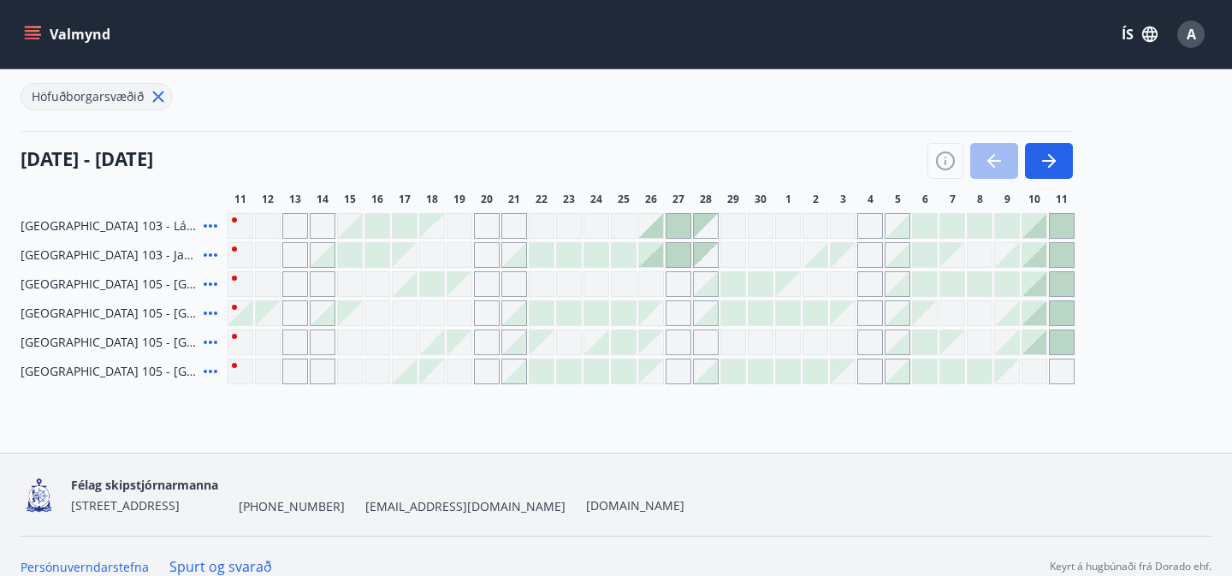
scroll to position [204, 0]
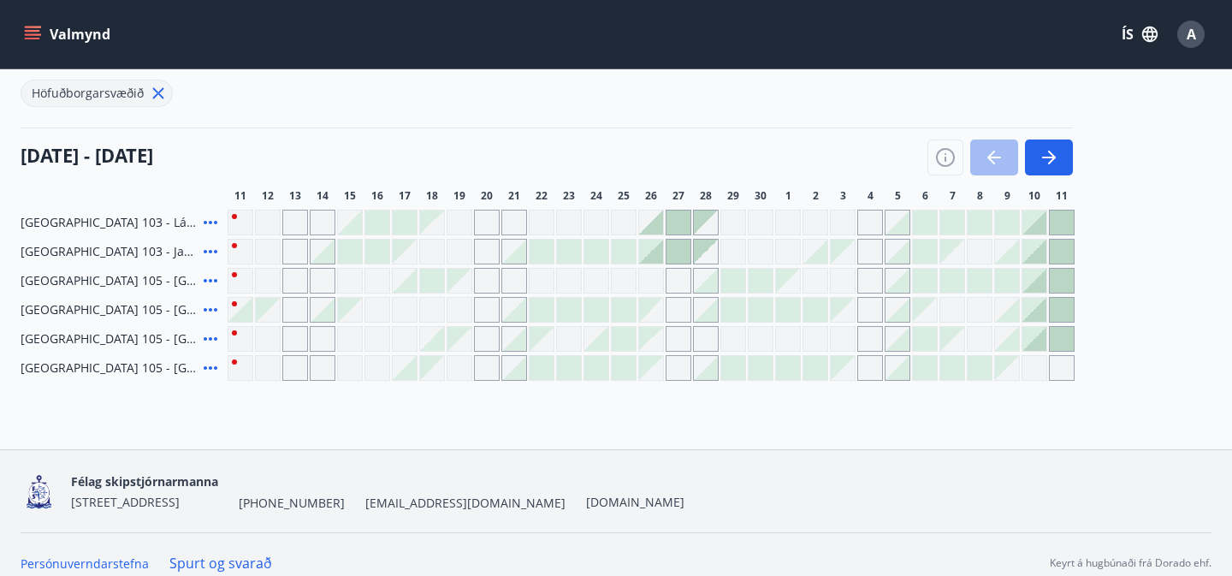
click at [211, 367] on icon at bounding box center [211, 367] width 14 height 3
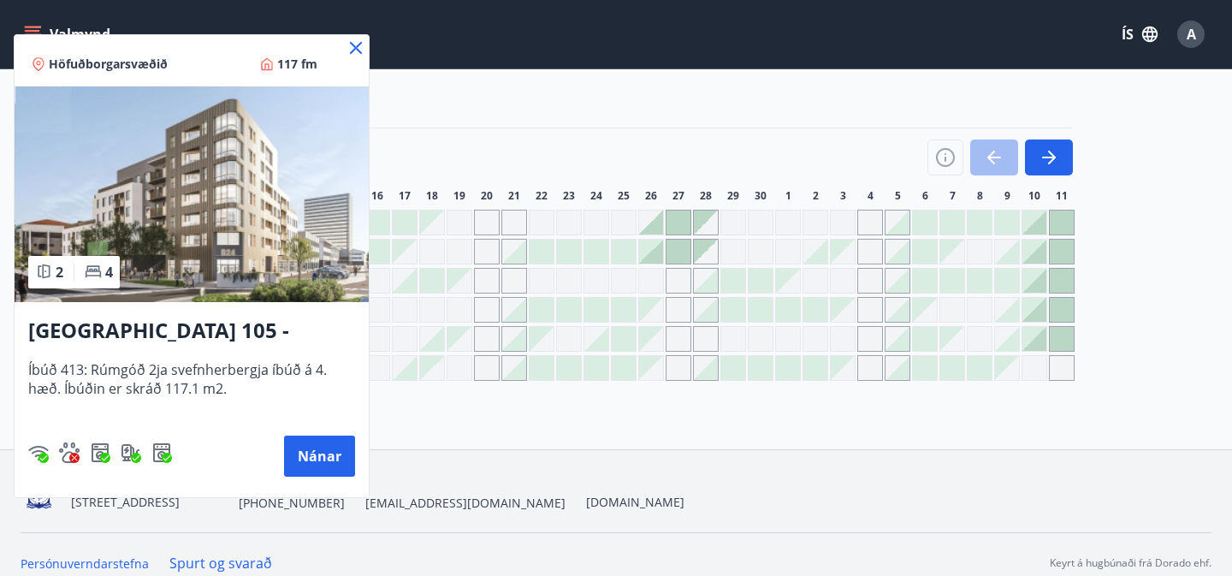
click at [420, 135] on div at bounding box center [616, 288] width 1232 height 576
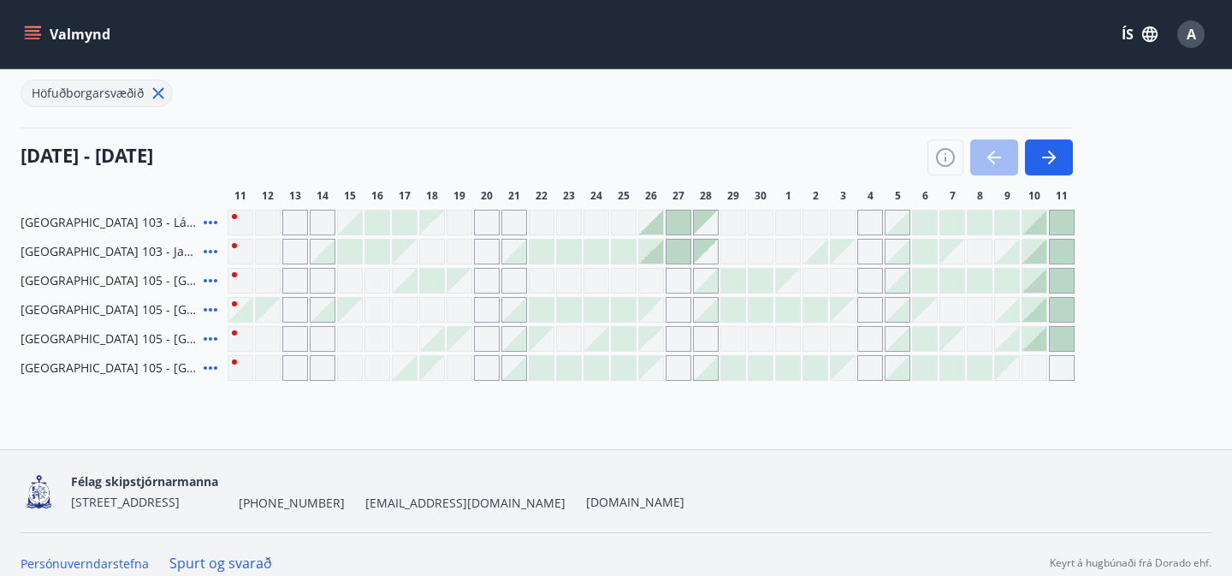
click at [245, 370] on div "Gráir dagar eru ekki bókanlegir" at bounding box center [241, 368] width 26 height 26
click at [371, 226] on div at bounding box center [377, 223] width 24 height 24
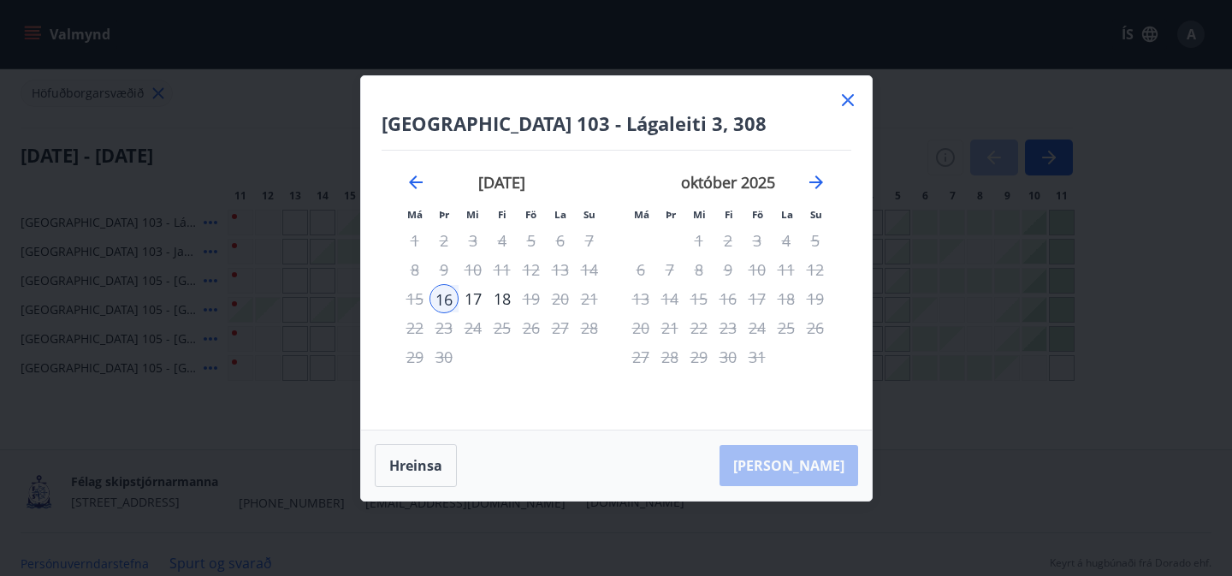
click at [323, 116] on div "[GEOGRAPHIC_DATA] 103 - Lágaleiti 3, 308 Má Þr Mi Fi Fö La Su Má Þr Mi Fi Fö La…" at bounding box center [616, 288] width 1232 height 576
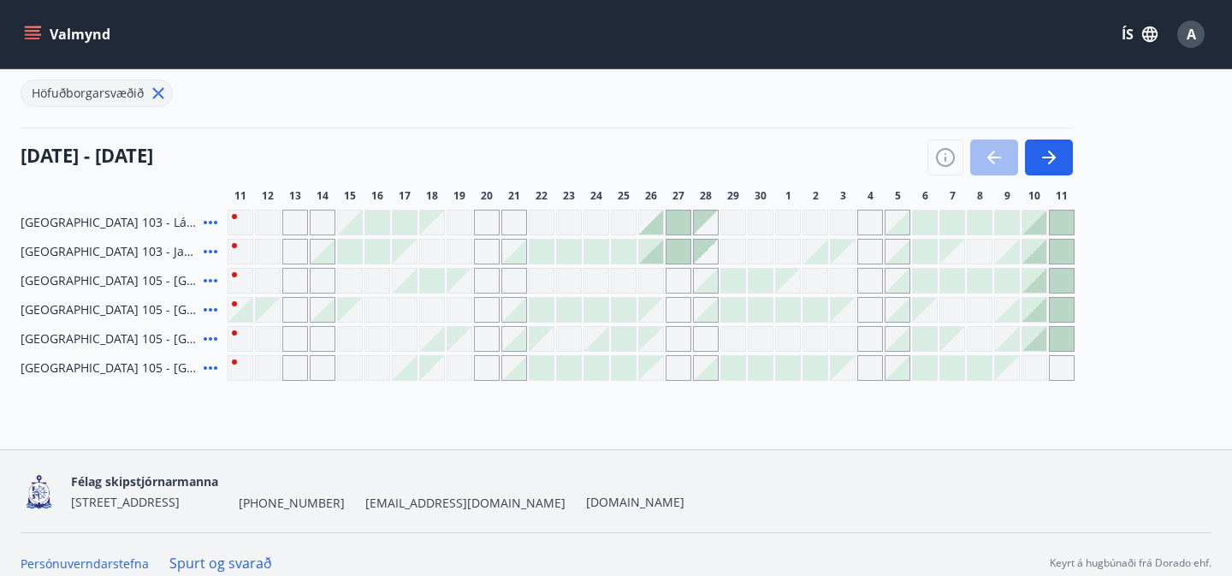
click at [246, 310] on div at bounding box center [240, 310] width 24 height 24
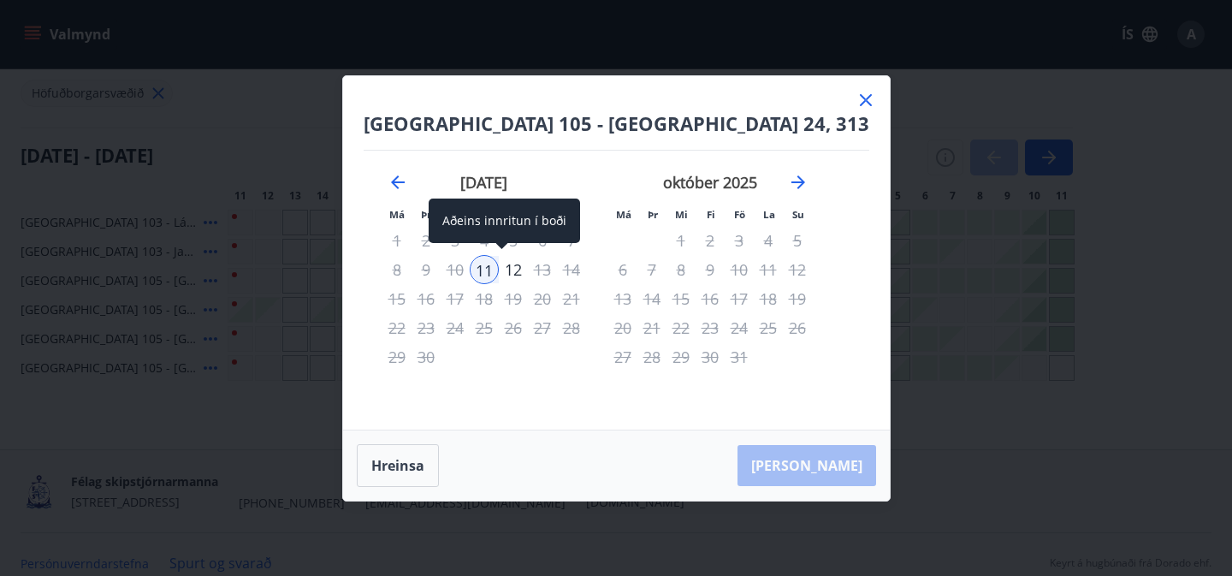
click at [499, 273] on div "11" at bounding box center [484, 269] width 29 height 29
click at [525, 272] on div "12" at bounding box center [513, 269] width 29 height 29
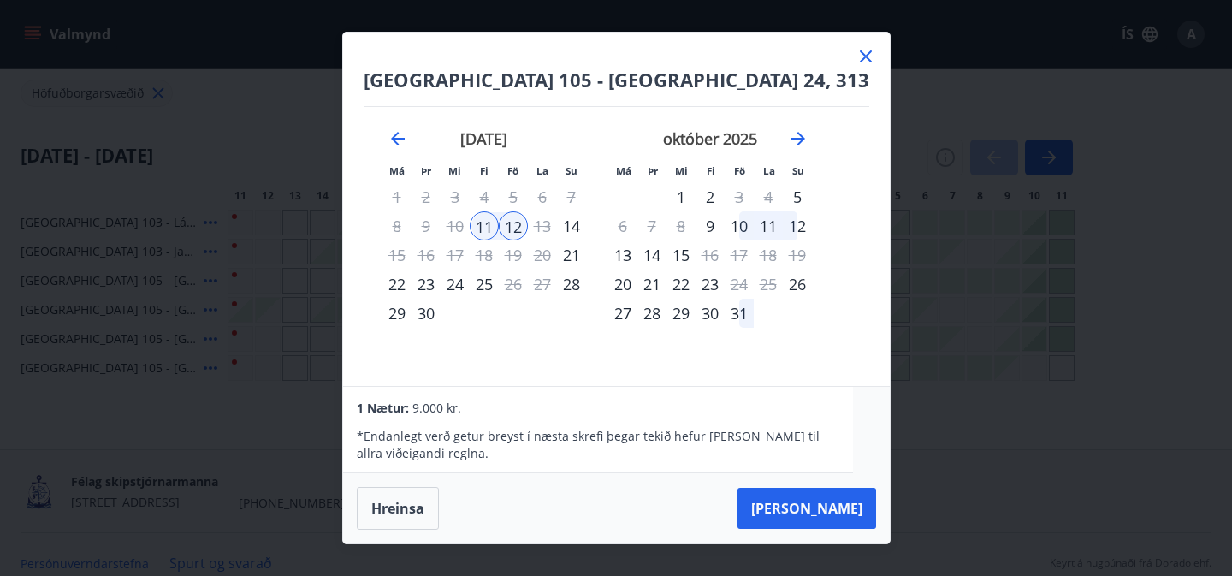
click at [289, 423] on div "[GEOGRAPHIC_DATA] 105 - [GEOGRAPHIC_DATA] 24, 313 Má Þr Mi Fi Fö La Su Má Þr Mi…" at bounding box center [616, 288] width 1232 height 576
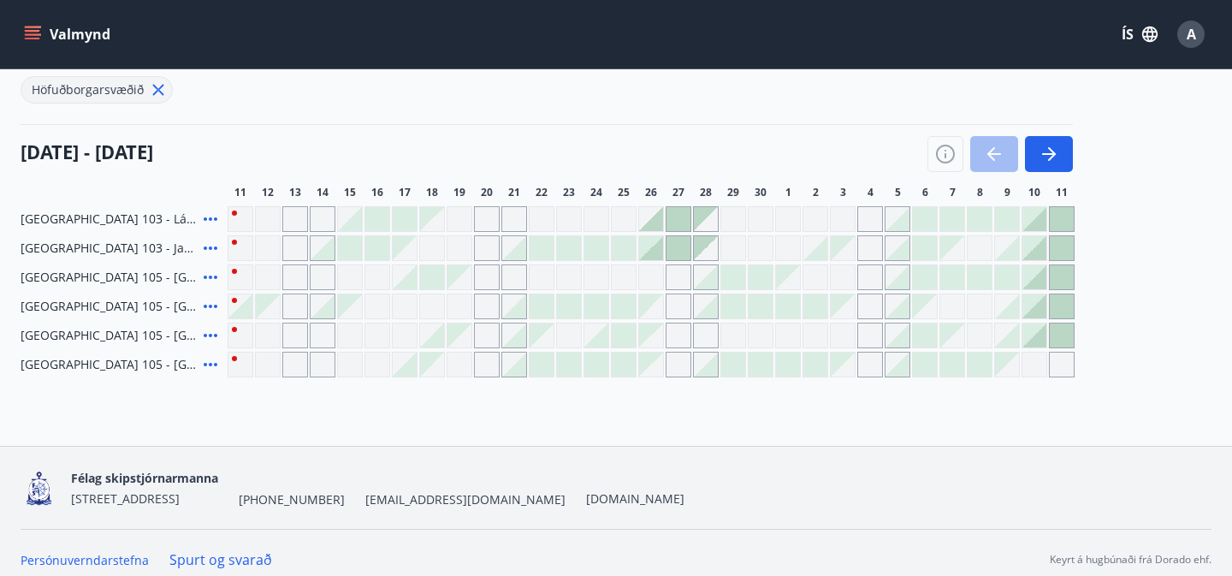
scroll to position [210, 0]
click at [299, 362] on div "Gráir dagar eru ekki bókanlegir" at bounding box center [295, 362] width 26 height 26
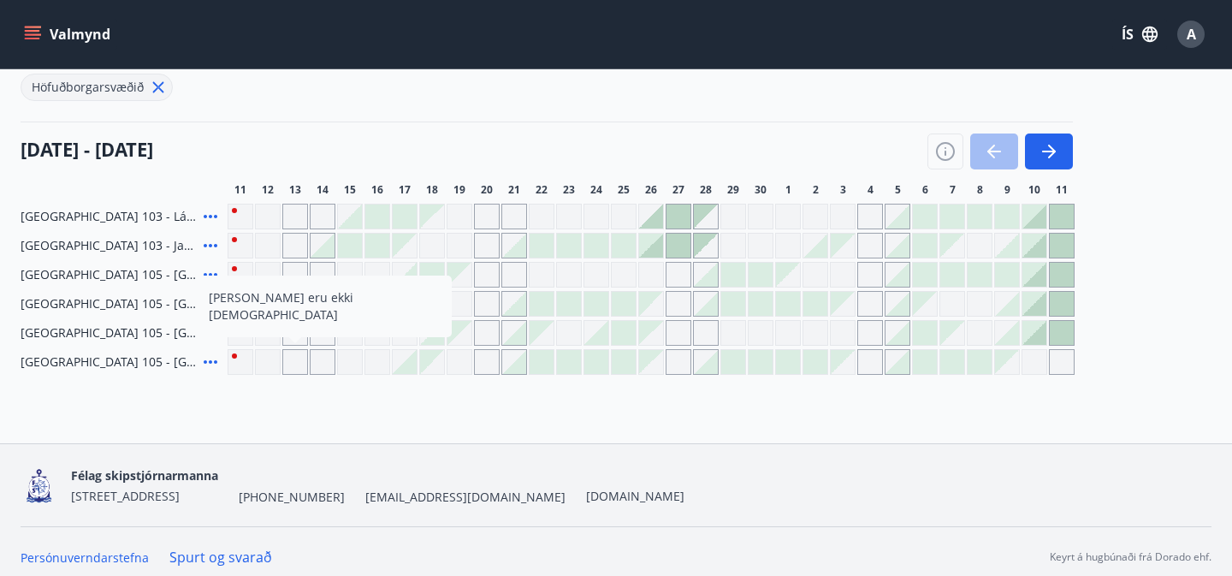
click at [283, 424] on div "Bókunardagatal Svæði Val Dagsetningar Veldu tímabil Svefnstæði +1 Hreinsa síu H…" at bounding box center [616, 151] width 1232 height 585
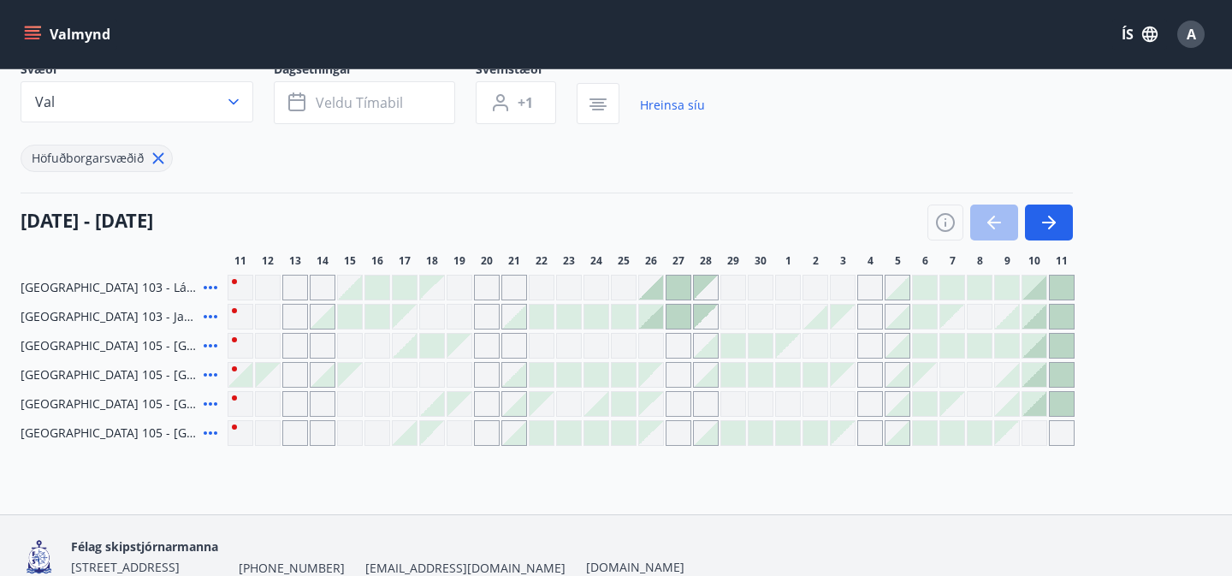
scroll to position [221, 0]
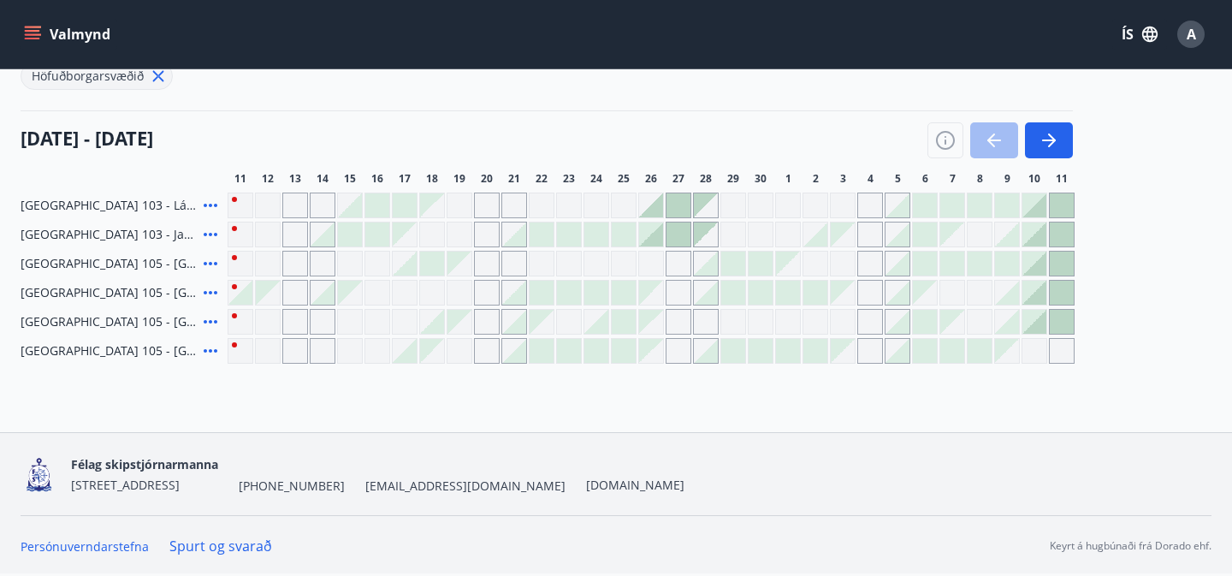
click at [731, 299] on div at bounding box center [733, 293] width 24 height 24
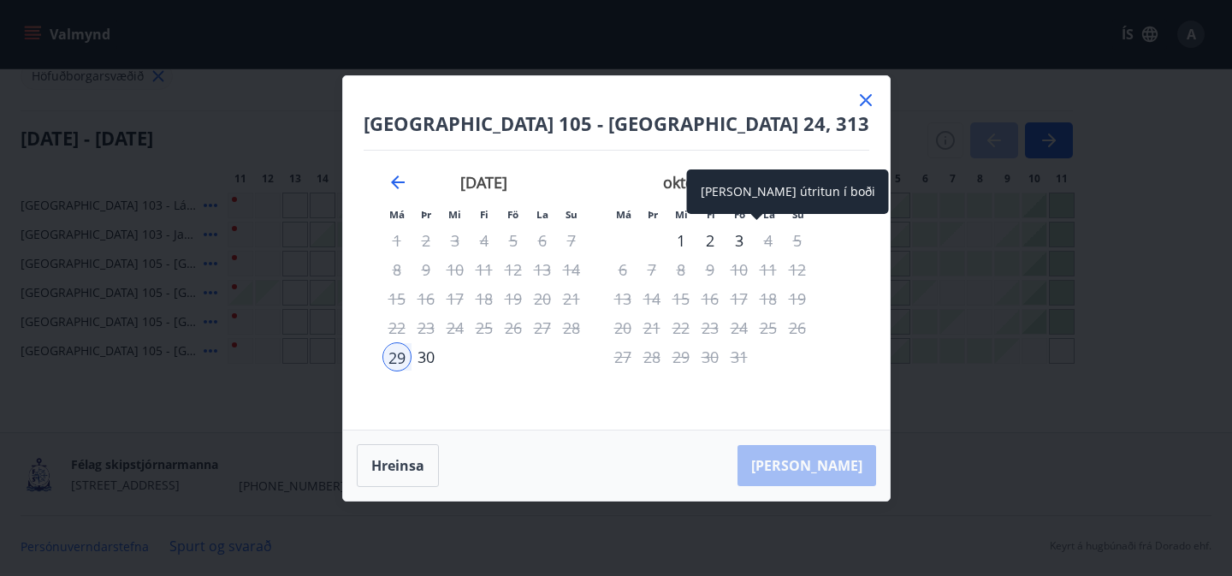
click at [754, 237] on div "3" at bounding box center [739, 240] width 29 height 29
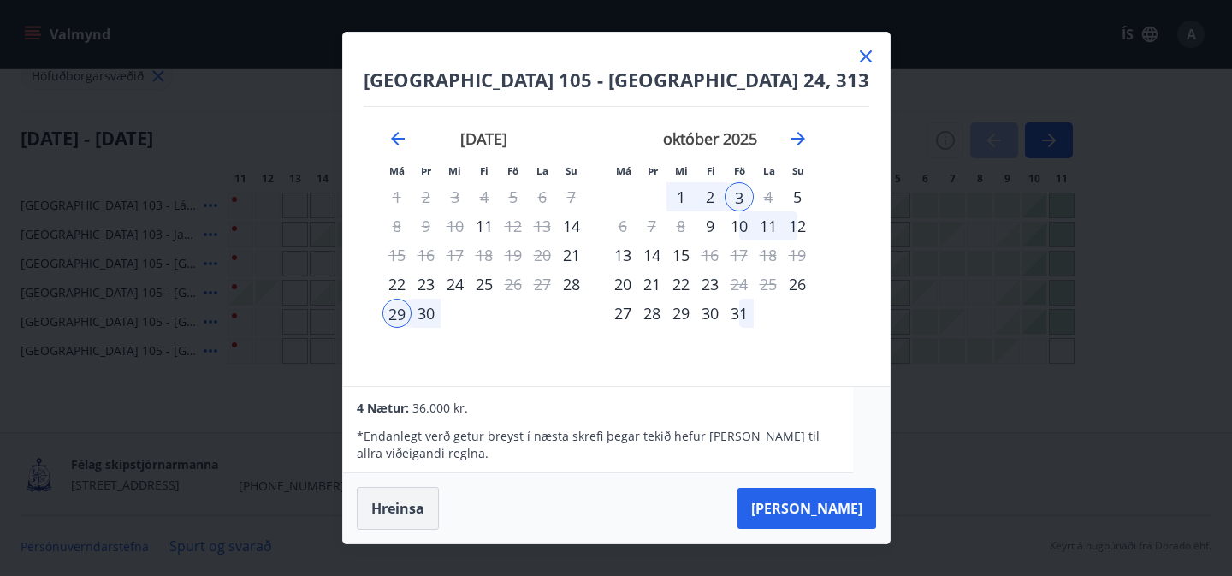
click at [432, 507] on button "Hreinsa" at bounding box center [398, 508] width 82 height 43
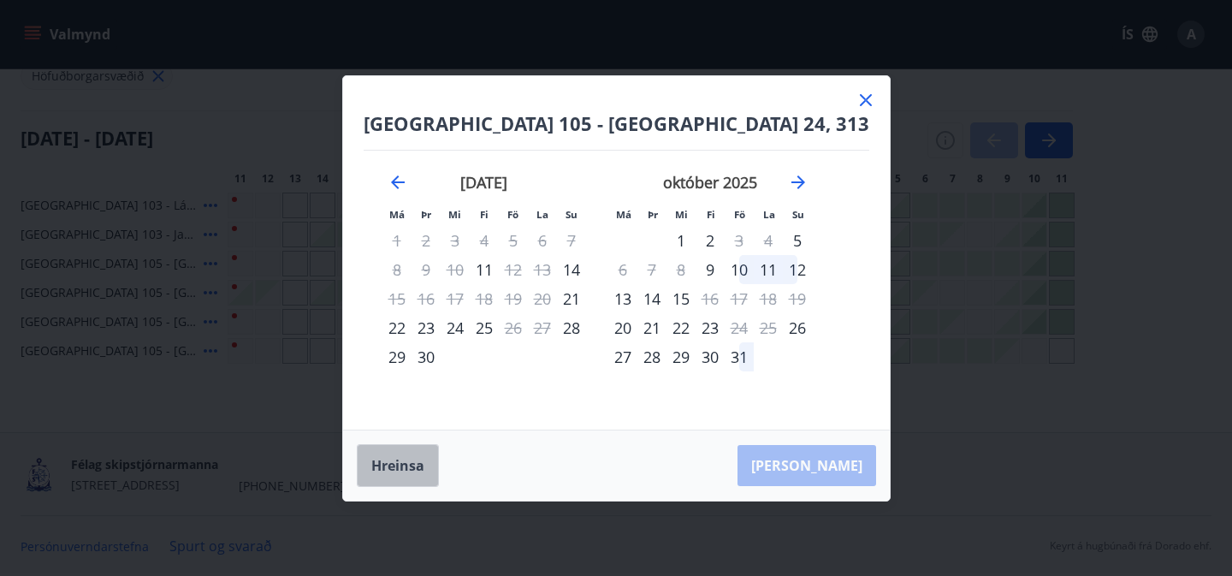
click at [407, 446] on button "Hreinsa" at bounding box center [398, 465] width 82 height 43
click at [856, 107] on icon at bounding box center [866, 100] width 21 height 21
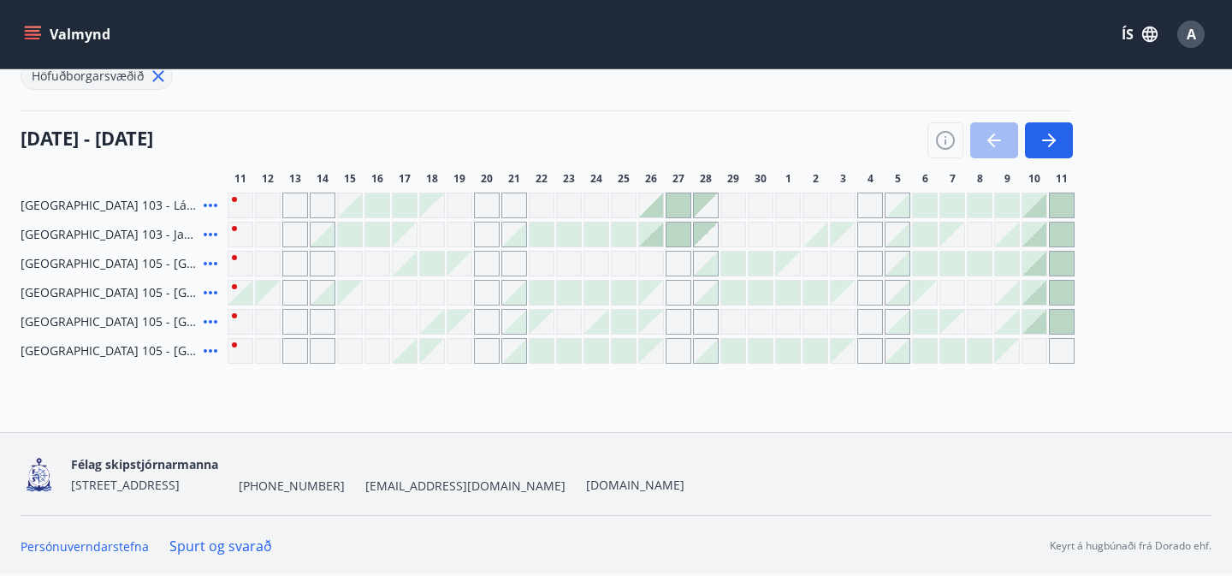
click at [241, 294] on div at bounding box center [240, 293] width 24 height 24
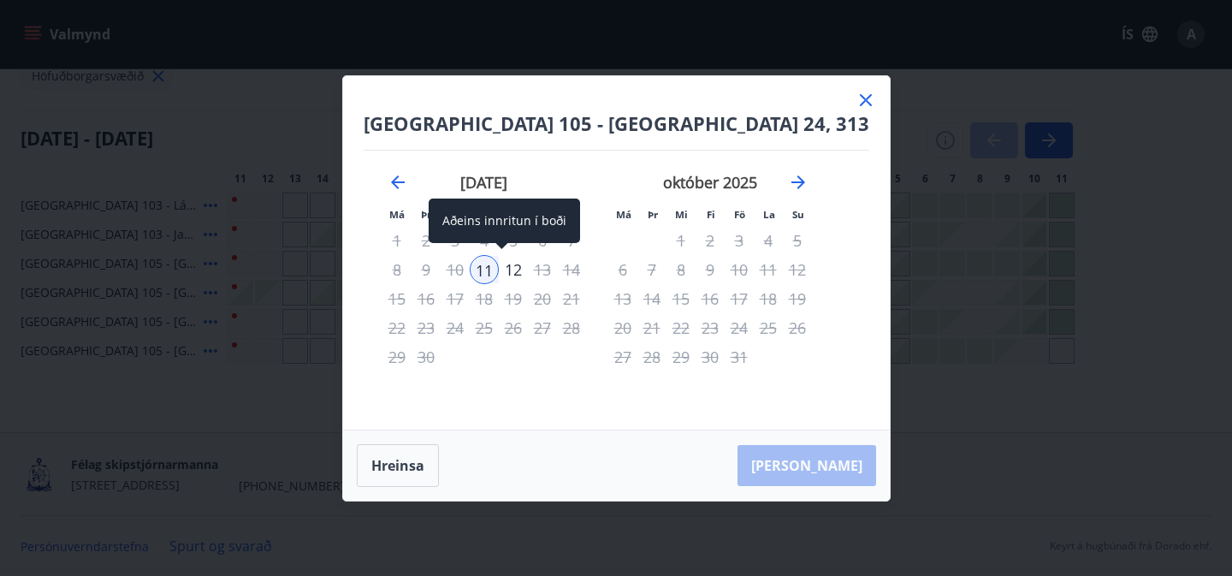
click at [499, 272] on div "11" at bounding box center [484, 269] width 29 height 29
click at [528, 270] on div "12" at bounding box center [513, 269] width 29 height 29
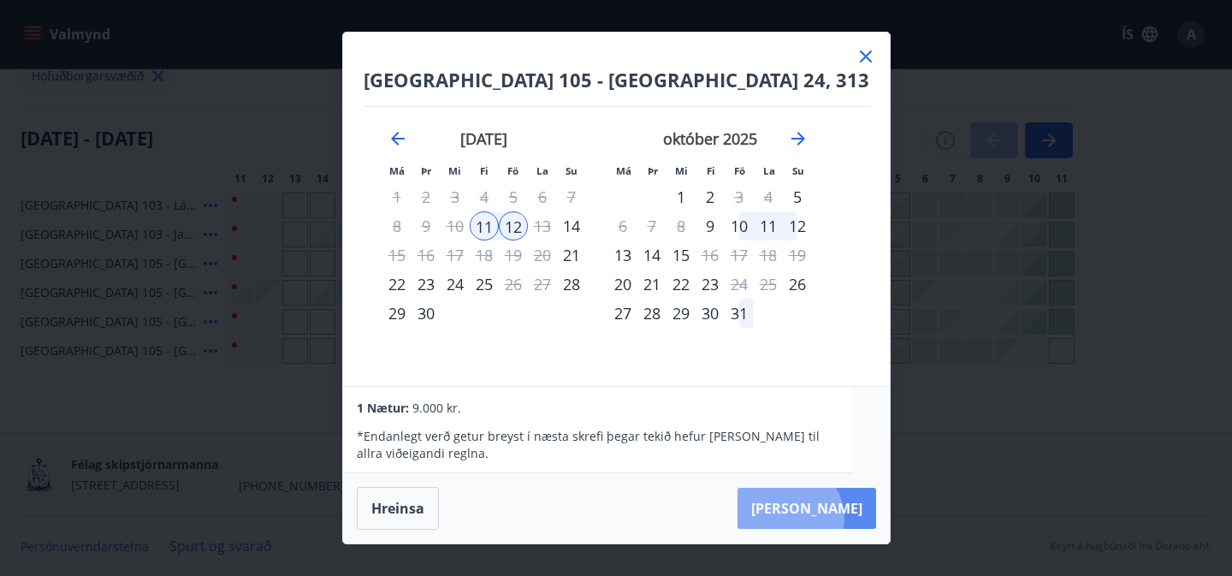
click at [822, 518] on button "[PERSON_NAME]" at bounding box center [807, 508] width 139 height 41
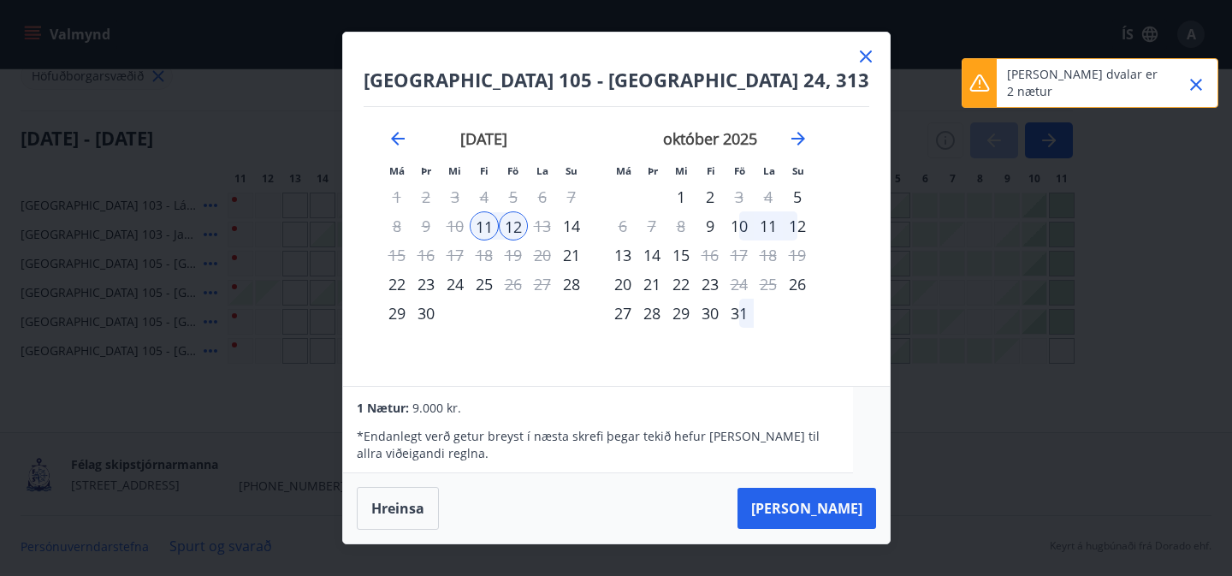
click at [1193, 87] on icon "Close" at bounding box center [1196, 85] width 12 height 12
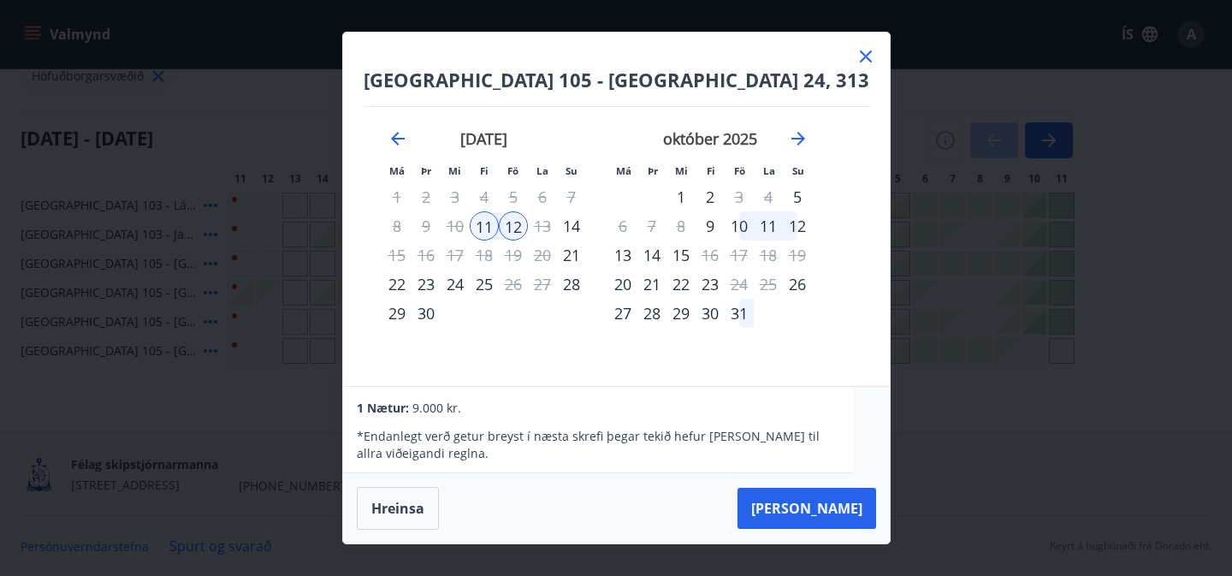
click at [856, 63] on icon at bounding box center [866, 56] width 21 height 21
